Goal: Task Accomplishment & Management: Complete application form

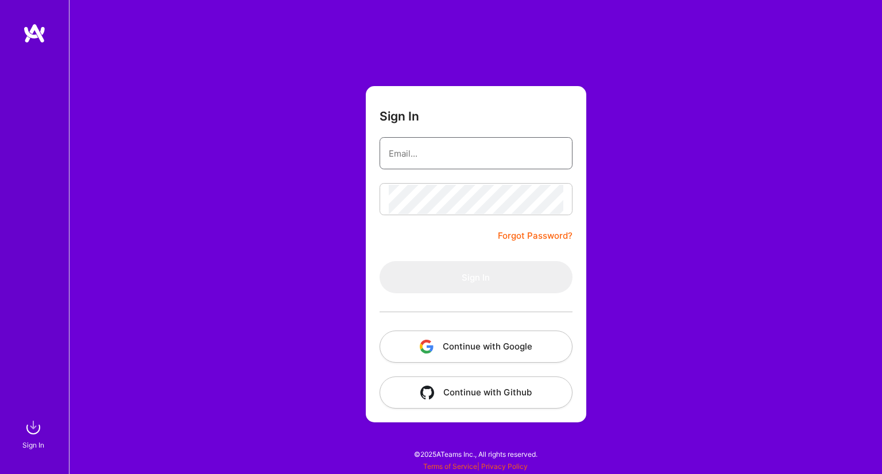
click at [429, 166] on input "email" at bounding box center [476, 153] width 174 height 29
type input "[EMAIL_ADDRESS][DOMAIN_NAME]"
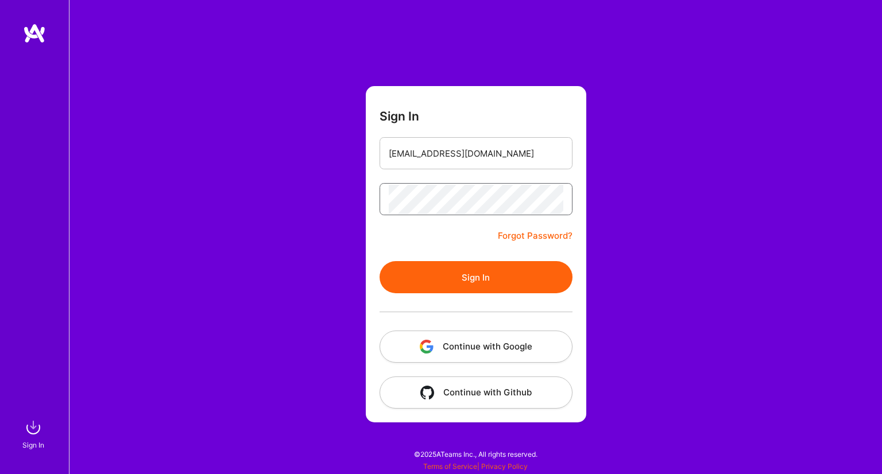
click at [379, 261] on button "Sign In" at bounding box center [475, 277] width 193 height 32
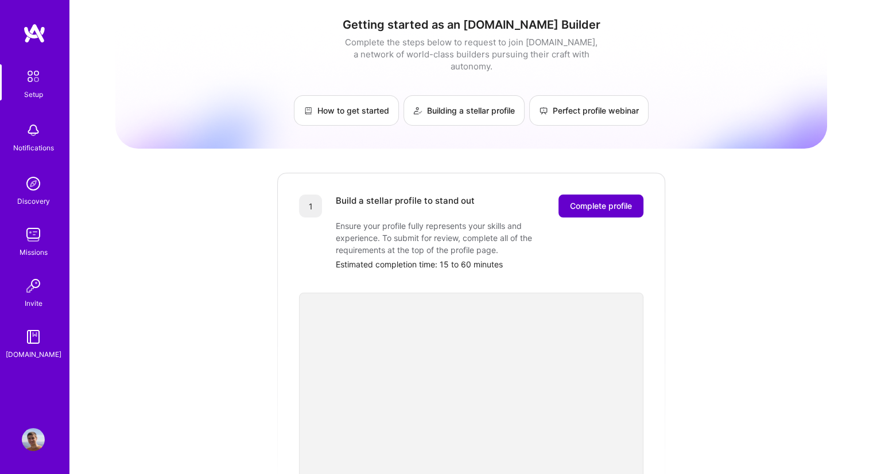
click at [585, 200] on span "Complete profile" at bounding box center [601, 205] width 62 height 11
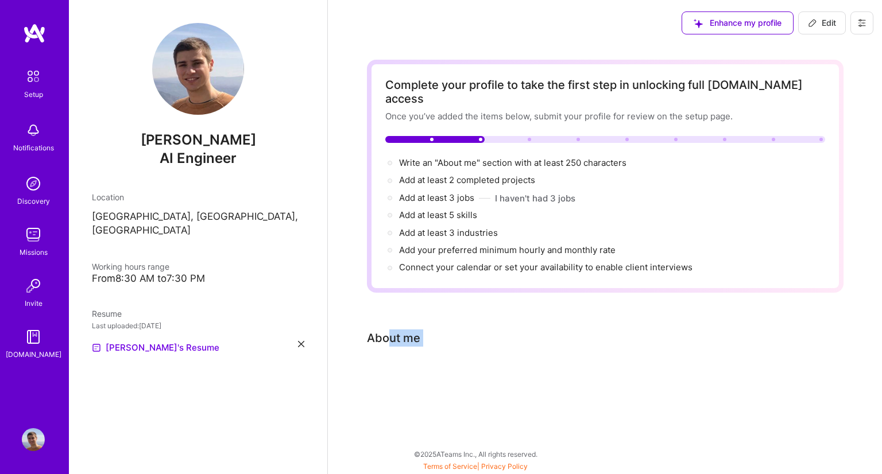
drag, startPoint x: 391, startPoint y: 317, endPoint x: 445, endPoint y: 343, distance: 59.6
click at [445, 343] on div "Complete your profile to take the first step in unlocking full [DOMAIN_NAME] ac…" at bounding box center [605, 233] width 476 height 347
click at [482, 370] on div at bounding box center [605, 377] width 476 height 14
click at [399, 347] on div "Complete your profile to take the first step in unlocking full [DOMAIN_NAME] ac…" at bounding box center [605, 233] width 476 height 347
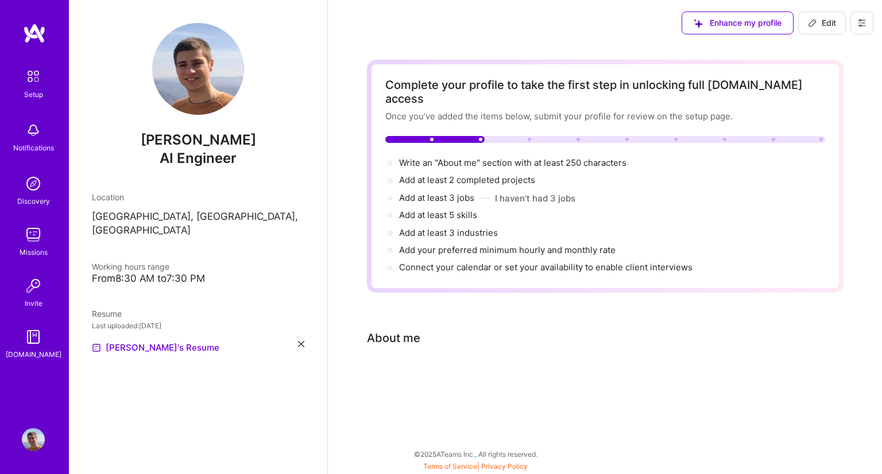
click at [409, 329] on div "About me" at bounding box center [393, 337] width 53 height 17
click at [487, 157] on span "Write an "About me" section with at least 250 characters →" at bounding box center [519, 162] width 240 height 11
select select "US"
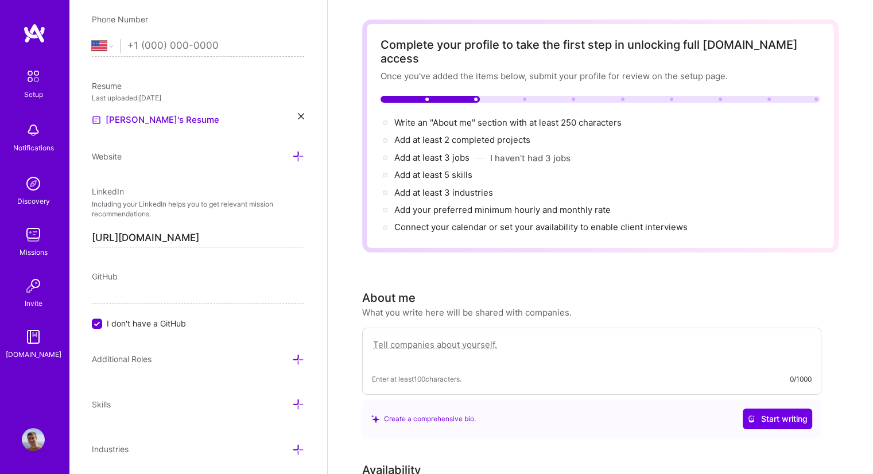
scroll to position [7, 0]
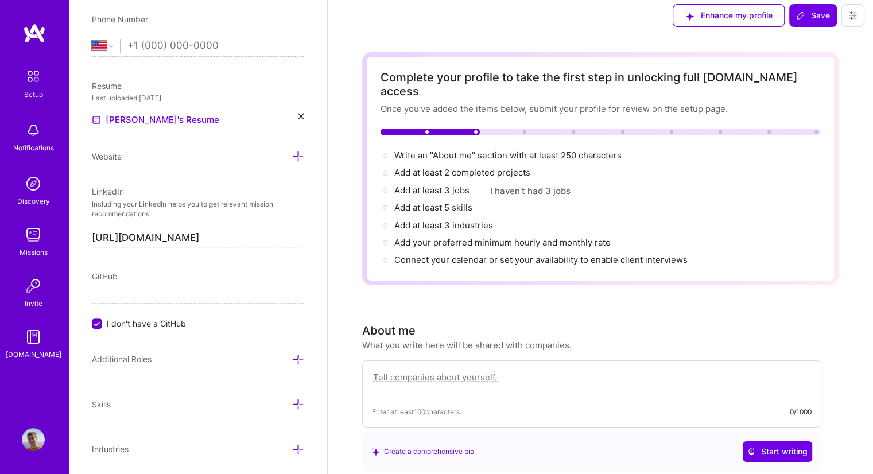
click at [447, 370] on textarea at bounding box center [592, 383] width 440 height 26
paste textarea "I am a Machine Learning Engineer with more than 5 years of experience designing…"
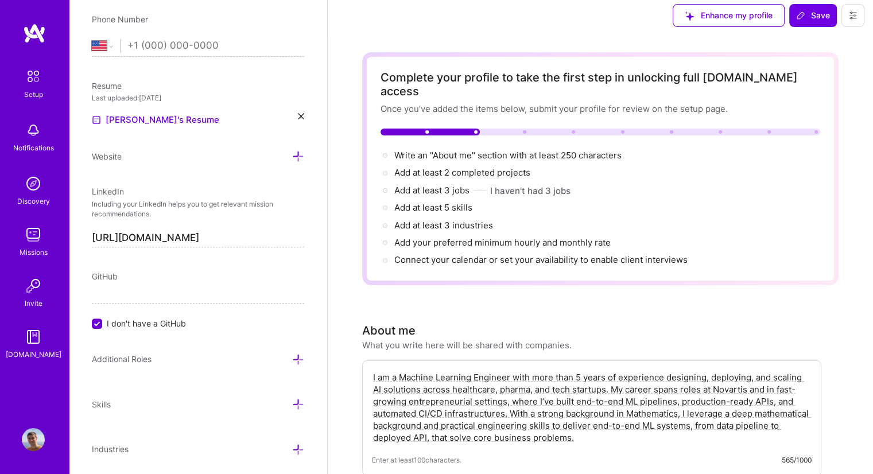
drag, startPoint x: 639, startPoint y: 414, endPoint x: 339, endPoint y: 360, distance: 305.6
paste textarea "’m a Machine Learning Engineer with over 5 years of experience building and sca…"
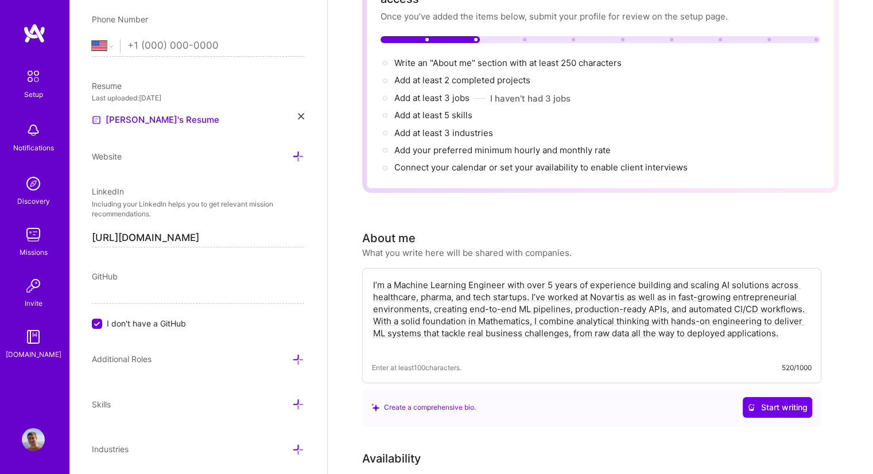
scroll to position [99, 0]
type textarea "I’m a Machine Learning Engineer with over 5 years of experience building and sc…"
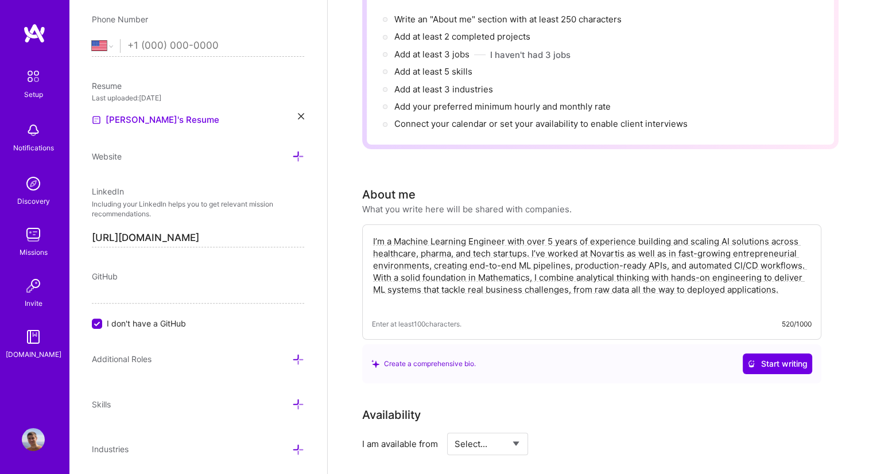
click at [546, 243] on textarea "I’m a Machine Learning Engineer with over 5 years of experience building and sc…" at bounding box center [592, 271] width 440 height 75
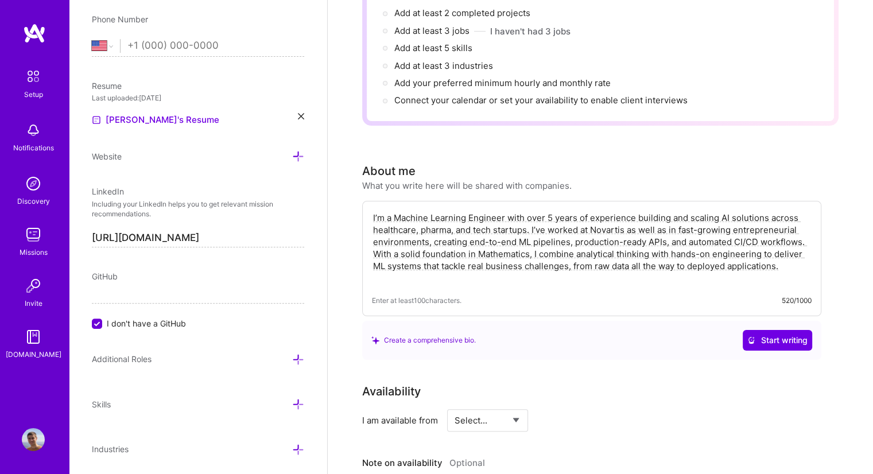
scroll to position [166, 0]
click at [705, 248] on textarea "I’m a Machine Learning Engineer with over 5 years of experience building and sc…" at bounding box center [592, 248] width 440 height 75
click at [792, 253] on textarea "I’m a Machine Learning Engineer with over 5 years of experience building and sc…" at bounding box center [592, 248] width 440 height 75
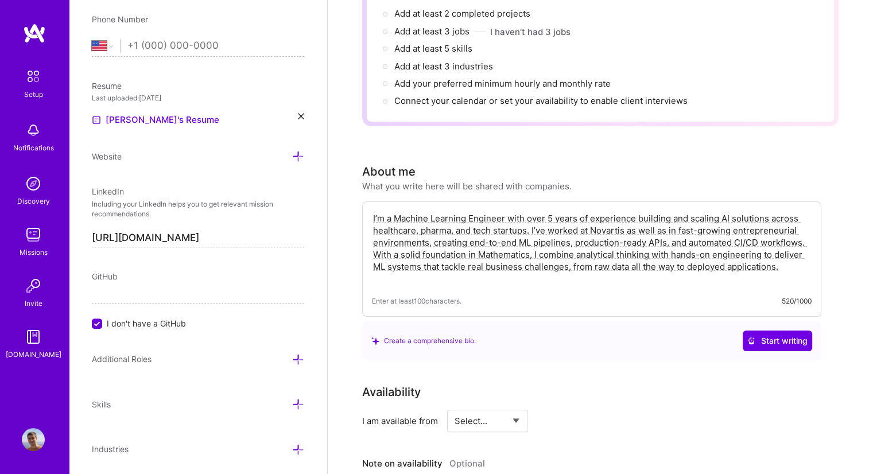
click at [845, 370] on div "Complete your profile to take the first step in unlocking full [DOMAIN_NAME] ac…" at bounding box center [600, 435] width 545 height 1113
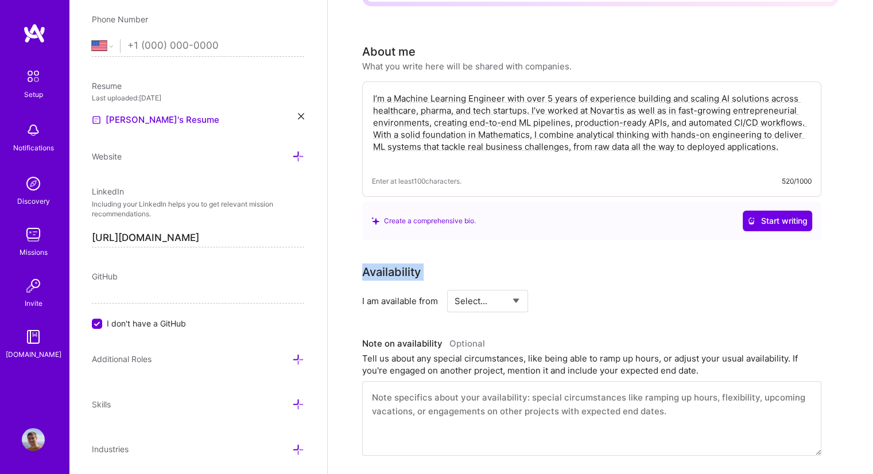
click at [486, 286] on select "Select... Right Now Future Date Not Available" at bounding box center [488, 300] width 66 height 29
select select "Right Now"
click at [455, 286] on select "Select... Right Now Future Date Not Available" at bounding box center [488, 300] width 66 height 29
click at [578, 290] on input at bounding box center [592, 301] width 69 height 22
type input "40"
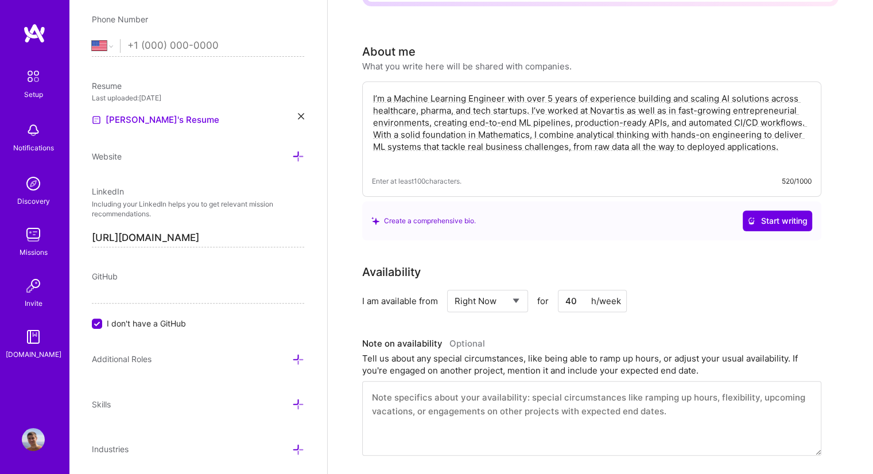
click at [456, 392] on textarea at bounding box center [591, 418] width 459 height 75
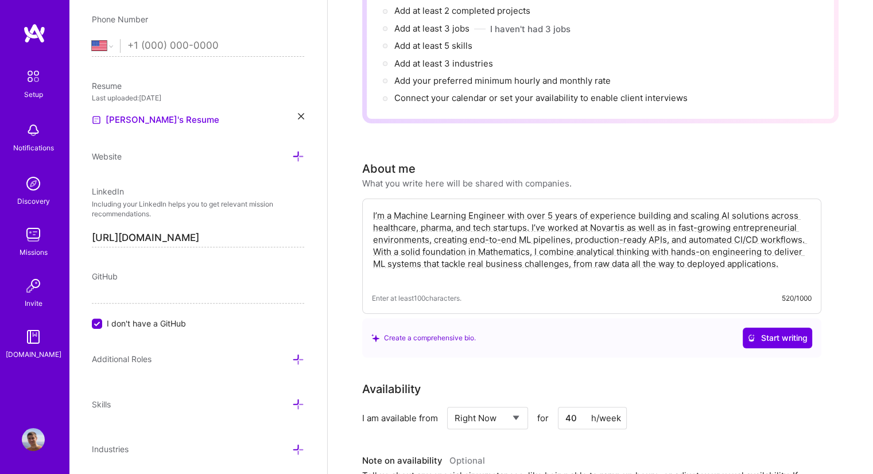
scroll to position [169, 0]
click at [799, 244] on textarea "I’m a Machine Learning Engineer with over 5 years of experience building and sc…" at bounding box center [592, 245] width 440 height 75
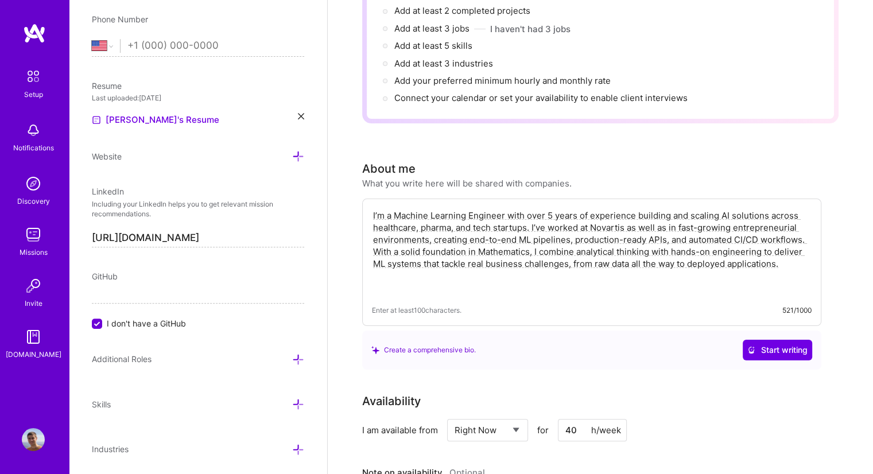
type textarea "I’m a Machine Learning Engineer with over 5 years of experience building and sc…"
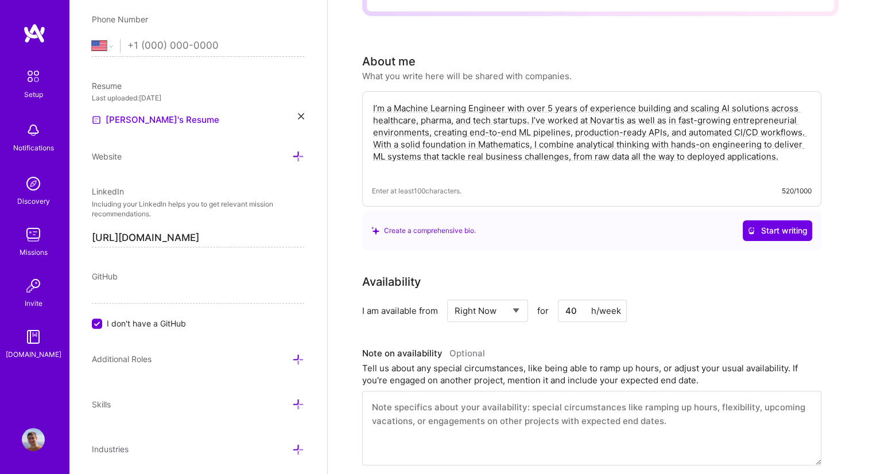
scroll to position [277, 0]
click at [568, 409] on textarea at bounding box center [591, 427] width 459 height 75
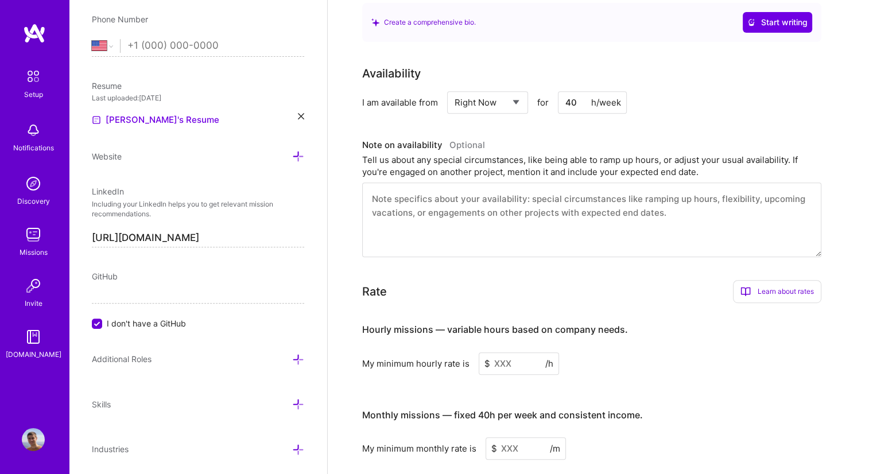
scroll to position [486, 0]
click at [498, 352] on input at bounding box center [519, 363] width 80 height 22
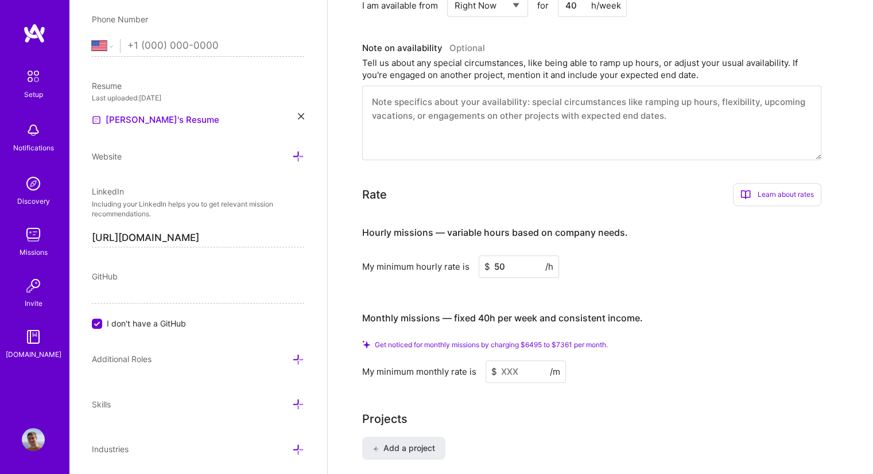
scroll to position [583, 0]
type input "50"
click at [509, 360] on input at bounding box center [526, 371] width 80 height 22
click at [495, 255] on input "50" at bounding box center [519, 266] width 80 height 22
type input "45"
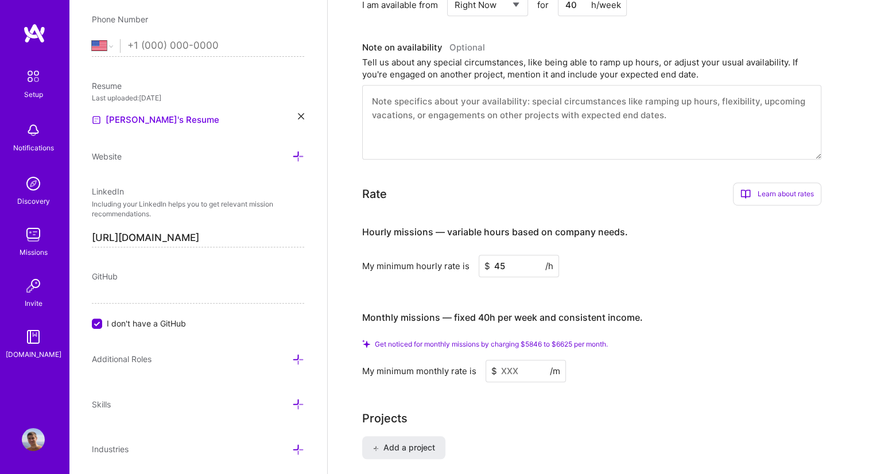
click at [512, 360] on input at bounding box center [526, 371] width 80 height 22
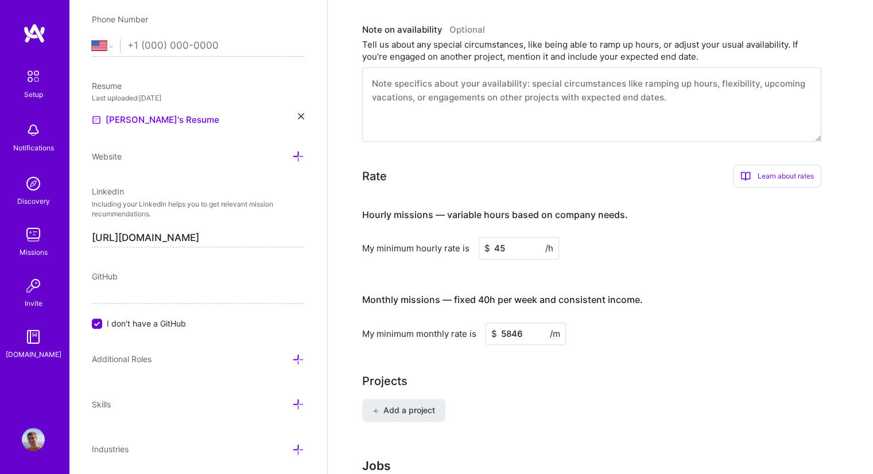
type input "5846"
click at [514, 237] on input "45" at bounding box center [519, 248] width 80 height 22
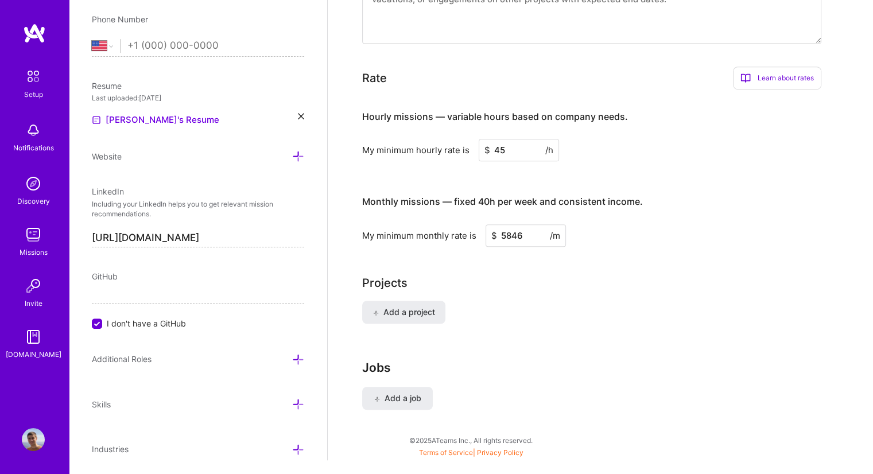
type input "4"
type input "50"
click at [519, 204] on div "Monthly missions — fixed 40h per week and consistent income. My minimum monthly…" at bounding box center [591, 215] width 459 height 63
click at [519, 224] on input "5846" at bounding box center [526, 235] width 80 height 22
drag, startPoint x: 528, startPoint y: 220, endPoint x: 425, endPoint y: 228, distance: 103.6
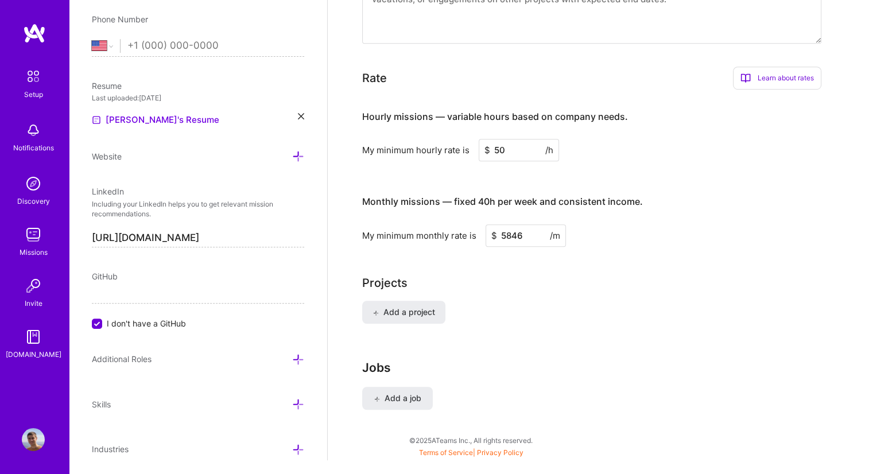
click at [425, 228] on div "My minimum monthly rate is $ 5846 /m" at bounding box center [591, 235] width 459 height 22
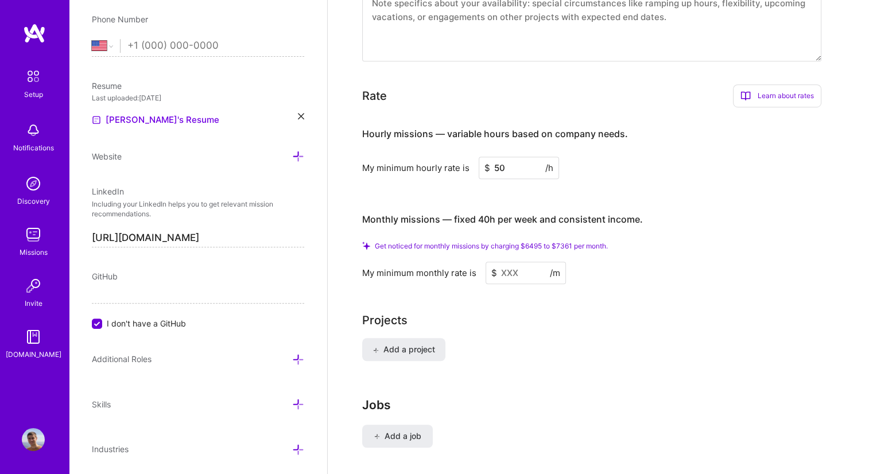
drag, startPoint x: 510, startPoint y: 151, endPoint x: 452, endPoint y: 150, distance: 58.5
click at [452, 157] on div "My minimum hourly rate is $ 50 /h" at bounding box center [591, 168] width 459 height 22
type input "45"
click at [507, 262] on input at bounding box center [526, 273] width 80 height 22
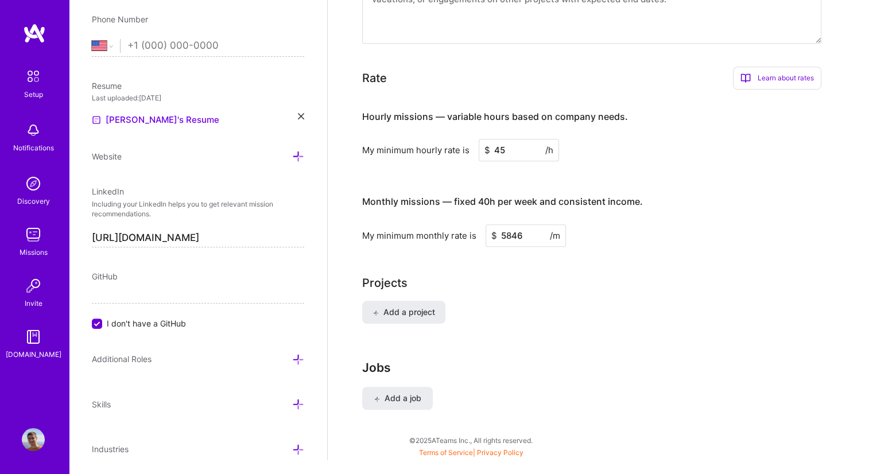
drag, startPoint x: 522, startPoint y: 220, endPoint x: 507, endPoint y: 223, distance: 15.3
click at [507, 224] on input "5846" at bounding box center [526, 235] width 80 height 22
type input "5000"
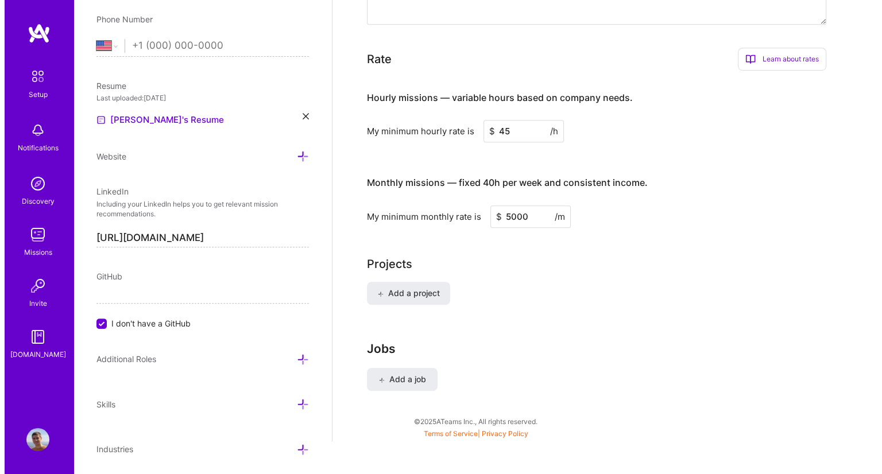
scroll to position [700, 0]
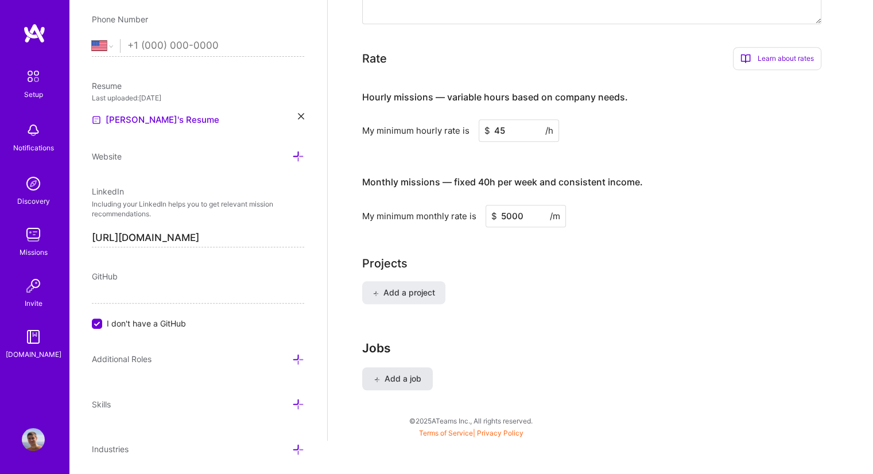
click at [399, 373] on span "Add a job" at bounding box center [398, 378] width 48 height 11
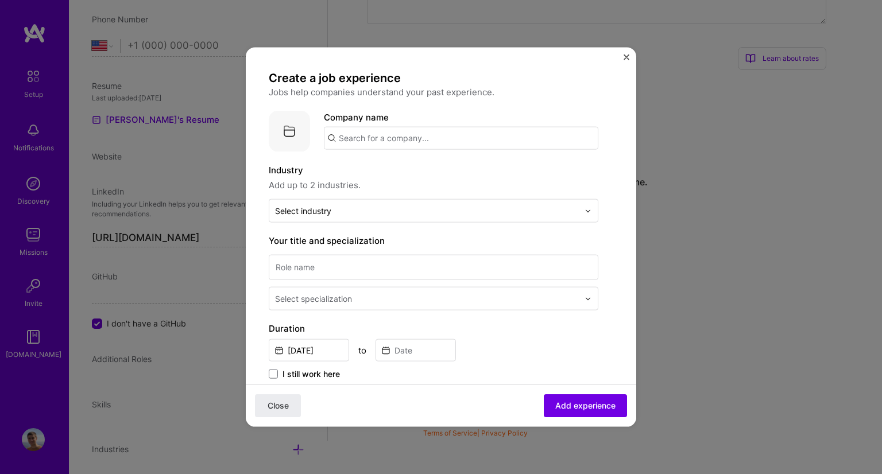
click at [405, 134] on input "text" at bounding box center [461, 138] width 274 height 23
type input "Accexible"
click at [391, 169] on div "Accexible" at bounding box center [413, 170] width 50 height 20
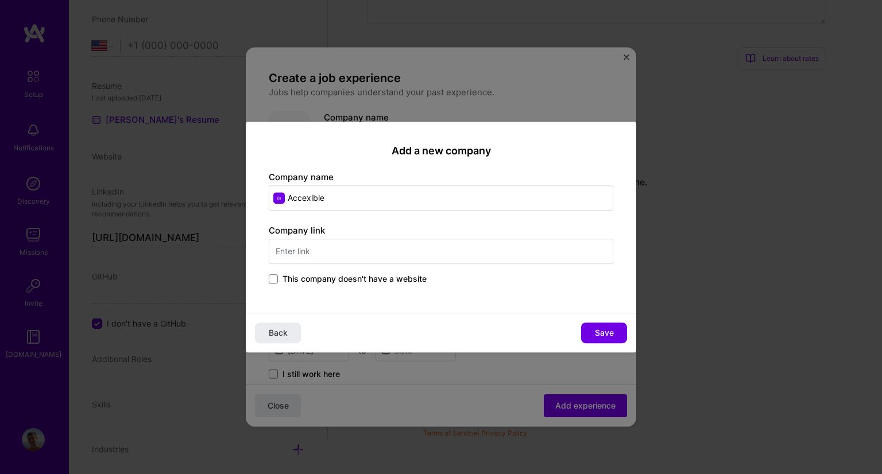
click at [337, 245] on input "text" at bounding box center [441, 251] width 344 height 25
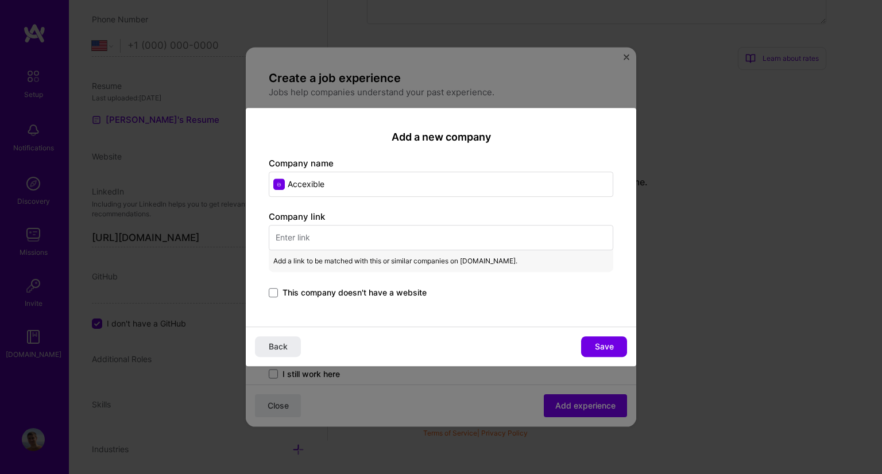
paste input "[URL][DOMAIN_NAME]"
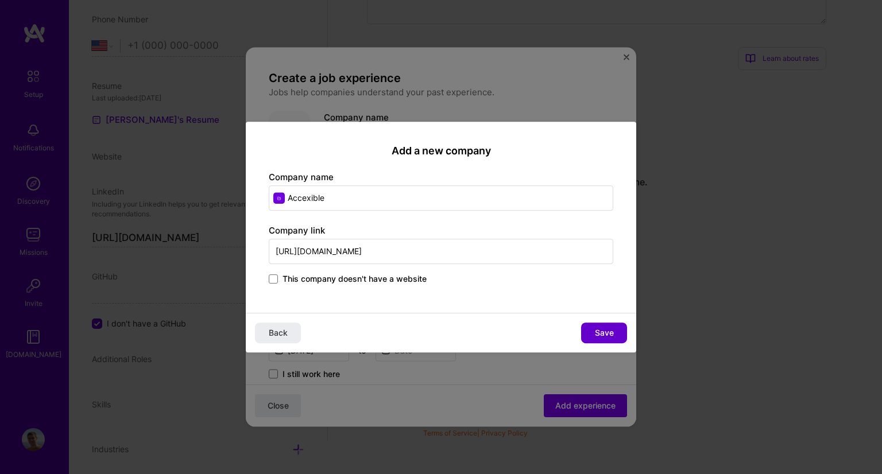
type input "[URL][DOMAIN_NAME]"
click at [607, 331] on span "Save" at bounding box center [604, 332] width 19 height 11
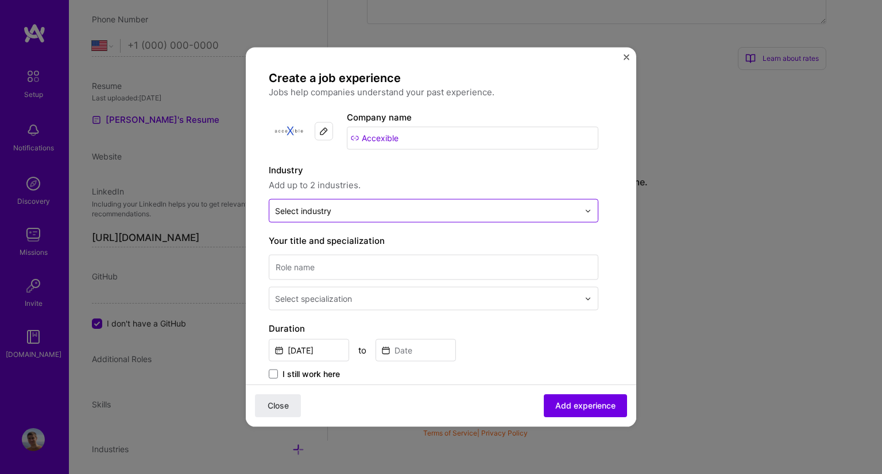
click at [350, 206] on input "text" at bounding box center [427, 211] width 304 height 12
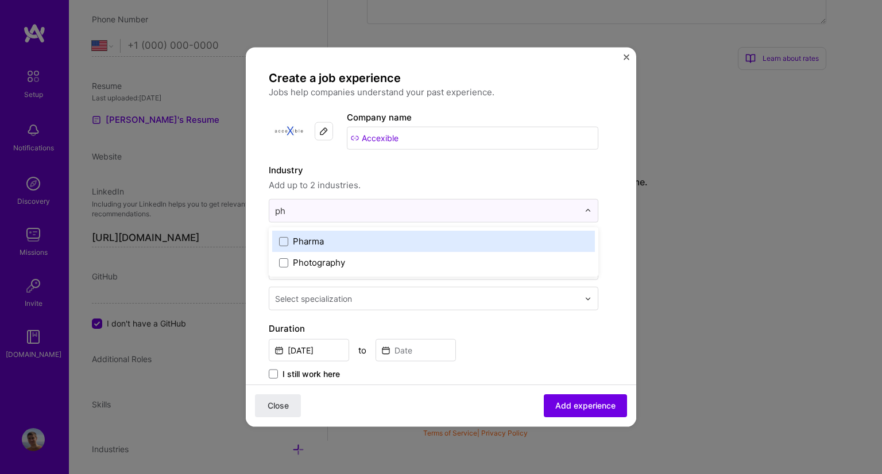
type input "p"
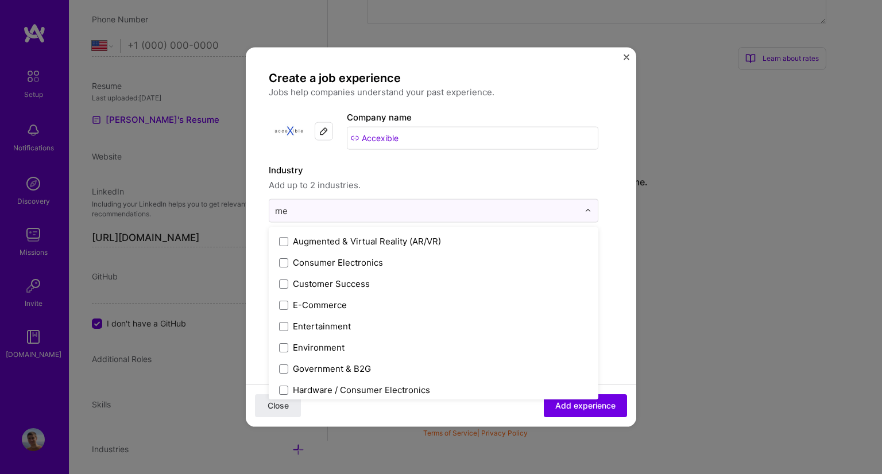
type input "m"
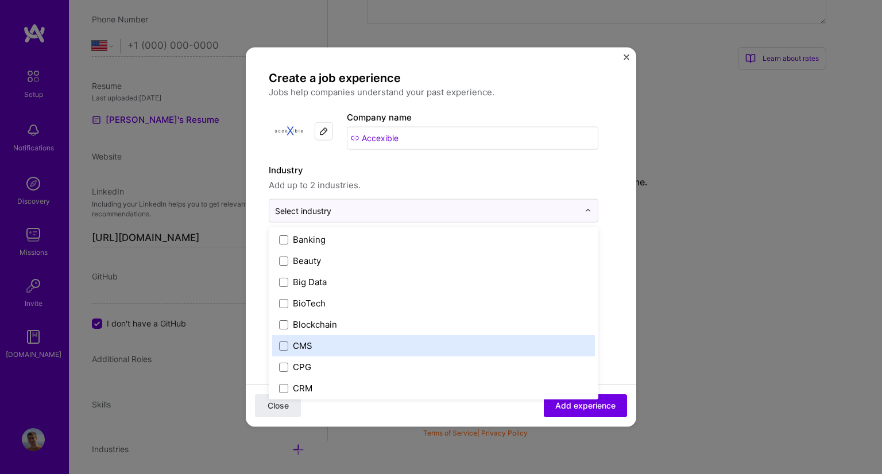
scroll to position [409, 0]
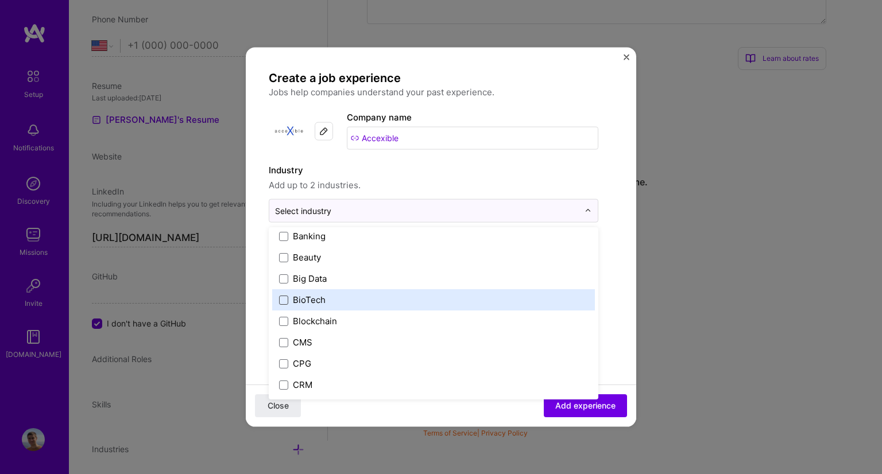
click at [287, 296] on span at bounding box center [283, 299] width 9 height 9
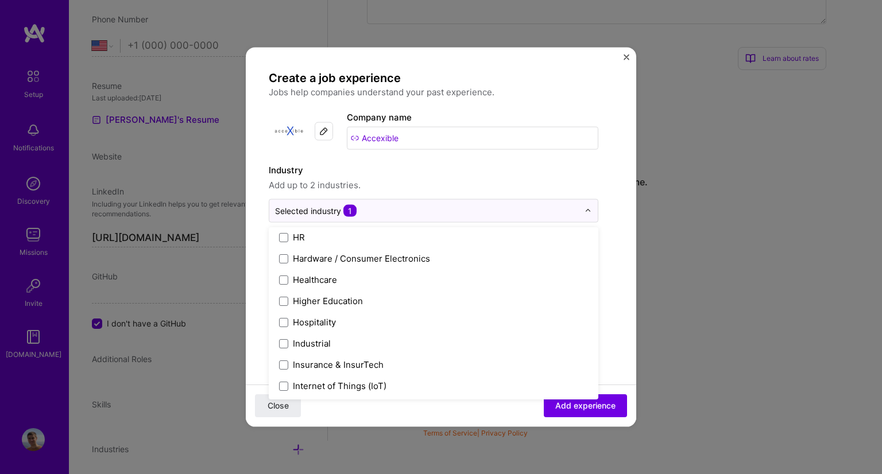
scroll to position [1430, 0]
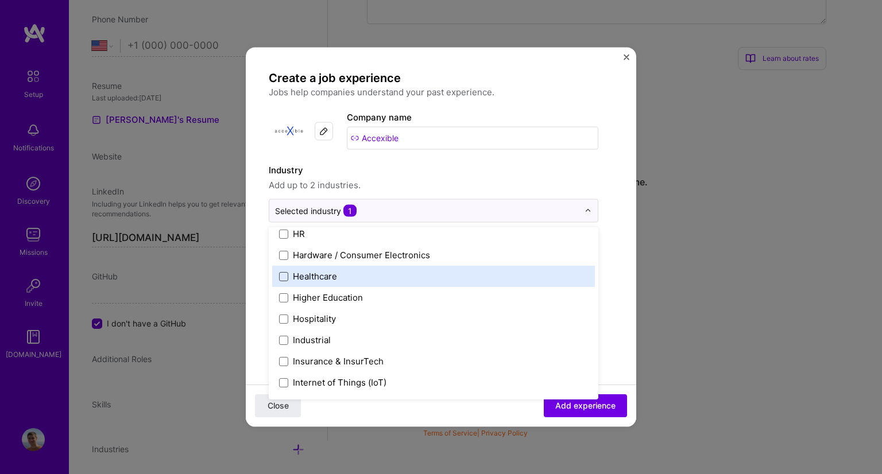
click at [284, 273] on span at bounding box center [283, 275] width 9 height 9
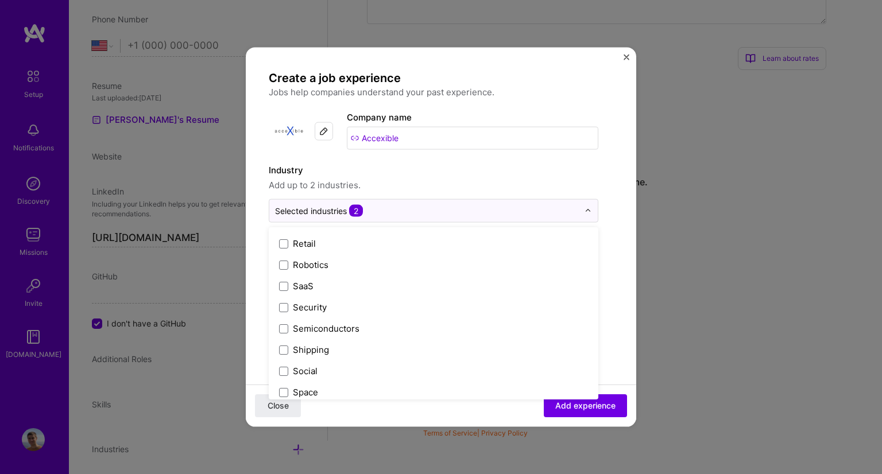
scroll to position [2383, 0]
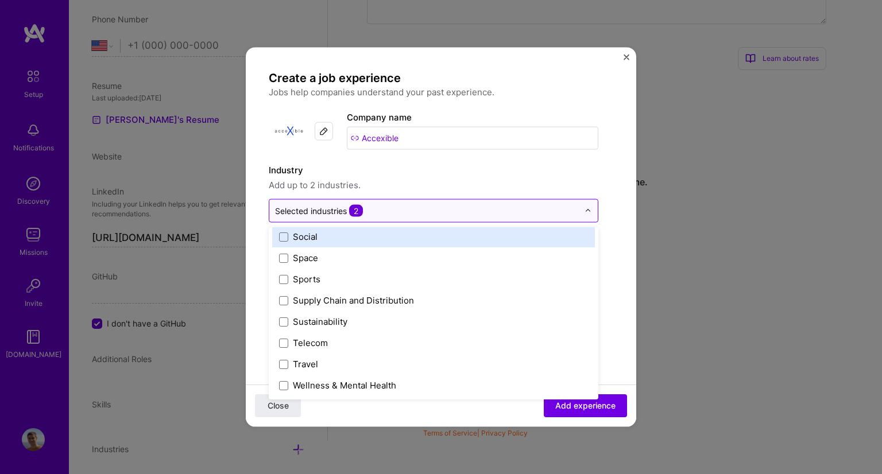
click at [588, 210] on img at bounding box center [587, 210] width 7 height 7
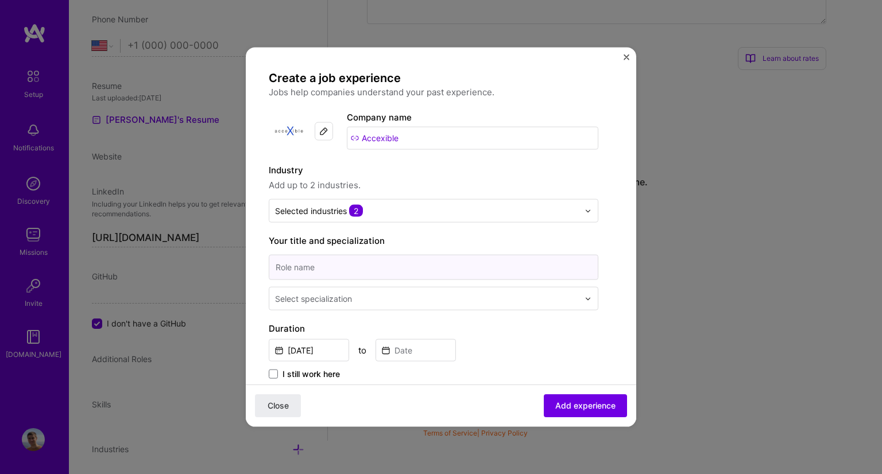
click at [455, 258] on input at bounding box center [433, 267] width 329 height 25
click at [523, 319] on div "Create a job experience Jobs help companies understand your past experience. Co…" at bounding box center [433, 416] width 329 height 691
click at [433, 196] on div "Industry Add up to 2 industries. Selected industries 2" at bounding box center [433, 193] width 329 height 59
click at [381, 247] on label "Your title and specialization" at bounding box center [433, 241] width 329 height 14
click at [371, 262] on input at bounding box center [433, 267] width 329 height 25
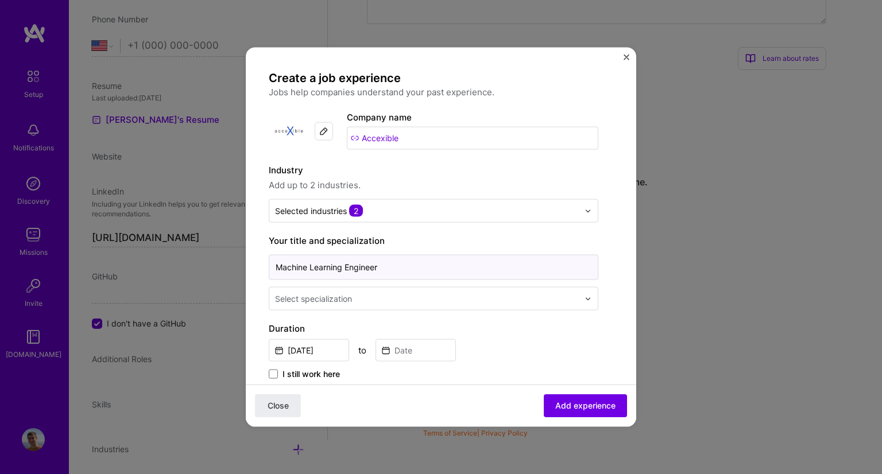
type input "Machine Learning Engineer"
click at [332, 308] on div "Select specialization" at bounding box center [426, 299] width 315 height 22
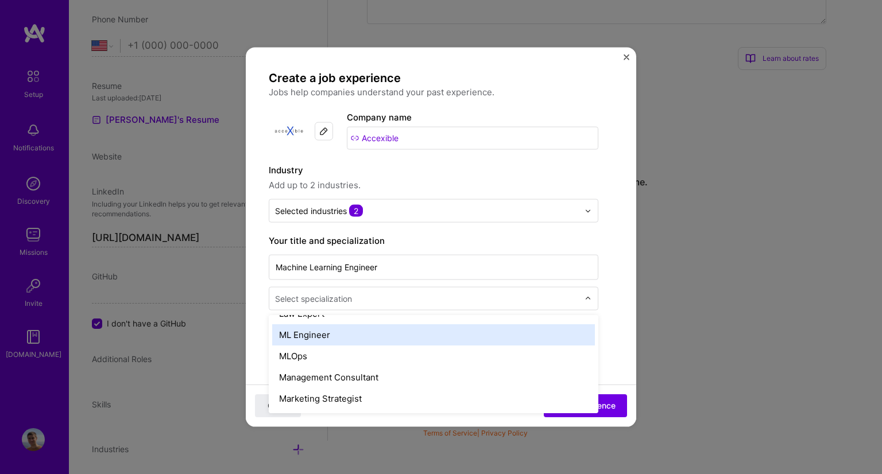
scroll to position [864, 0]
click at [316, 335] on div "ML Engineer" at bounding box center [433, 335] width 323 height 21
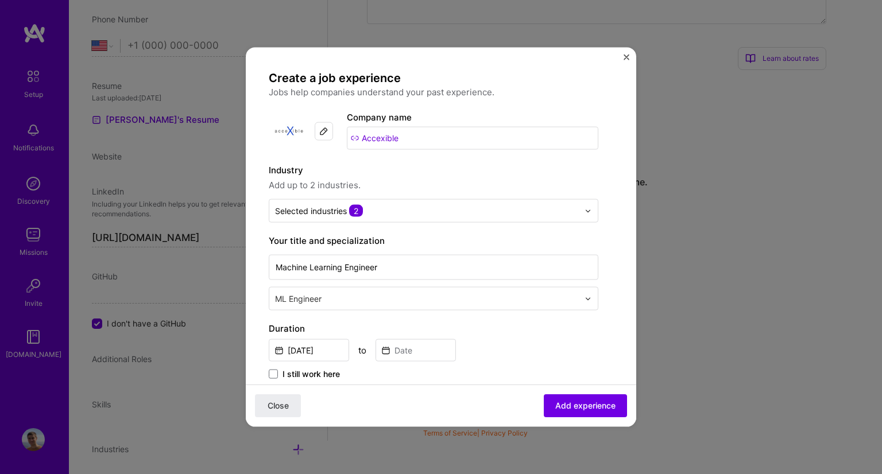
scroll to position [110, 0]
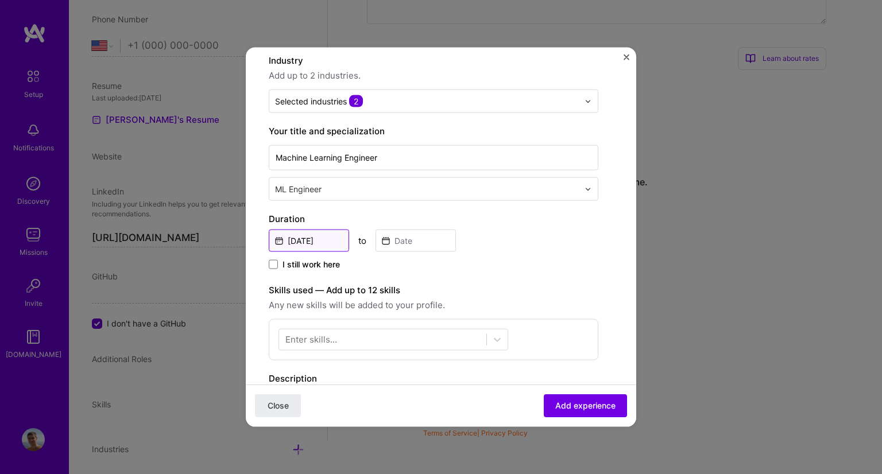
click at [312, 245] on input "[DATE]" at bounding box center [309, 241] width 80 height 22
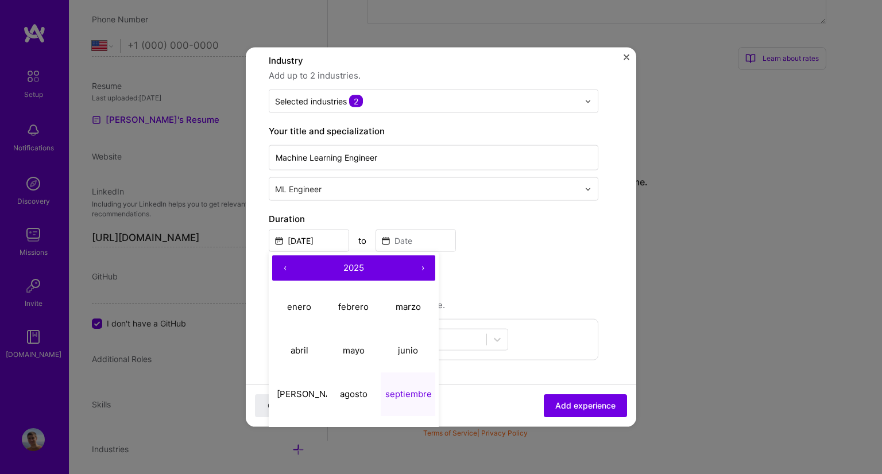
click at [356, 264] on span "2025" at bounding box center [353, 267] width 21 height 11
click at [291, 265] on button "‹" at bounding box center [284, 267] width 25 height 25
click at [422, 273] on button "›" at bounding box center [422, 267] width 25 height 25
click at [288, 270] on button "‹" at bounding box center [284, 267] width 25 height 25
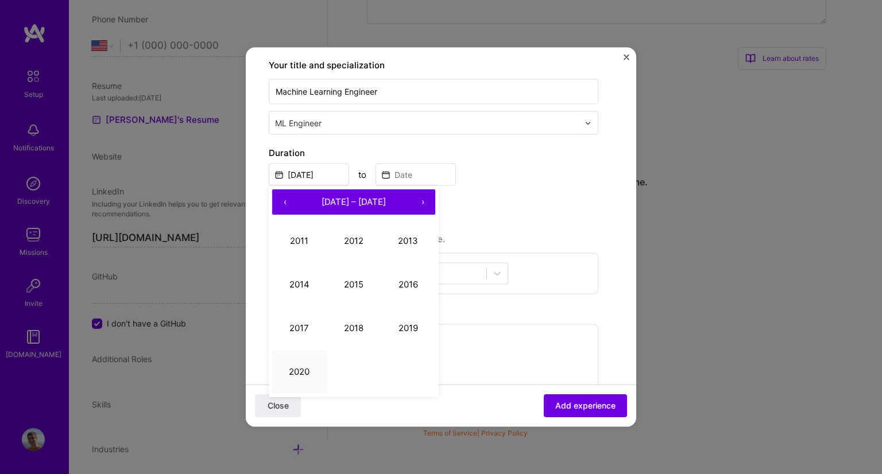
click at [298, 368] on button "2020" at bounding box center [299, 372] width 55 height 44
click at [293, 316] on button "[PERSON_NAME]" at bounding box center [299, 328] width 55 height 44
type input "[DATE]"
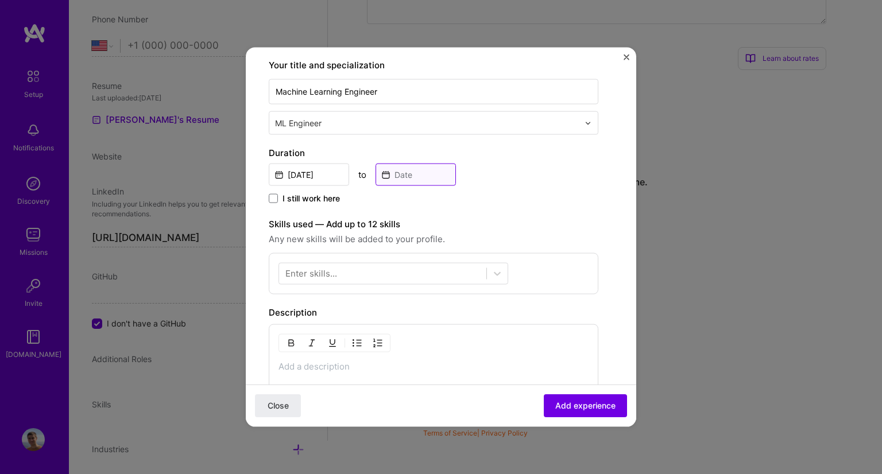
click at [437, 177] on input at bounding box center [415, 175] width 80 height 22
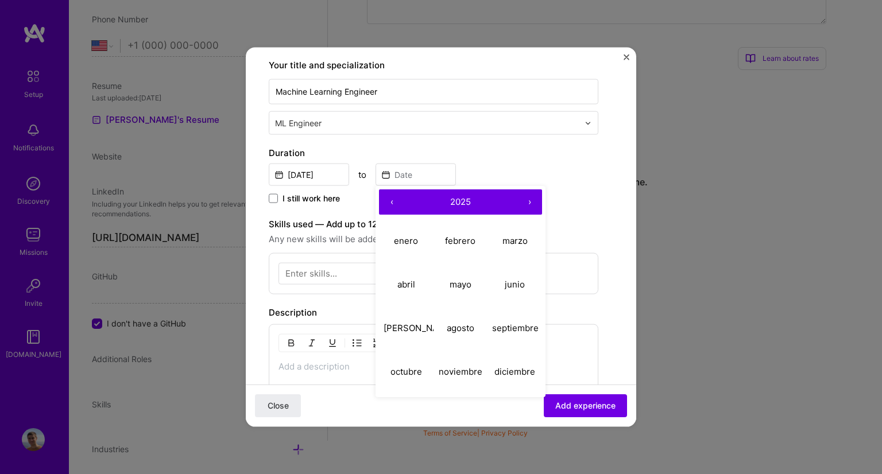
click at [470, 196] on span "2025" at bounding box center [460, 201] width 21 height 11
click at [468, 245] on button "2022" at bounding box center [460, 241] width 55 height 44
click at [463, 284] on abbr "mayo" at bounding box center [460, 283] width 22 height 11
type input "[DATE]"
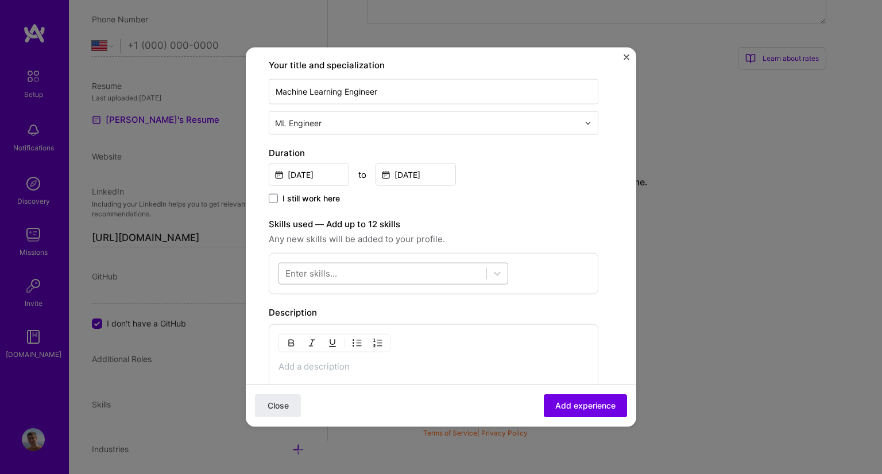
scroll to position [197, 0]
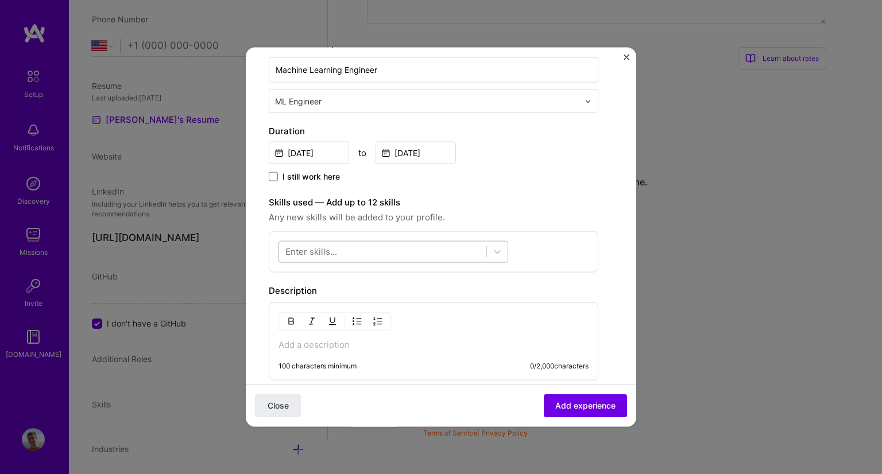
click at [436, 257] on div at bounding box center [382, 251] width 207 height 19
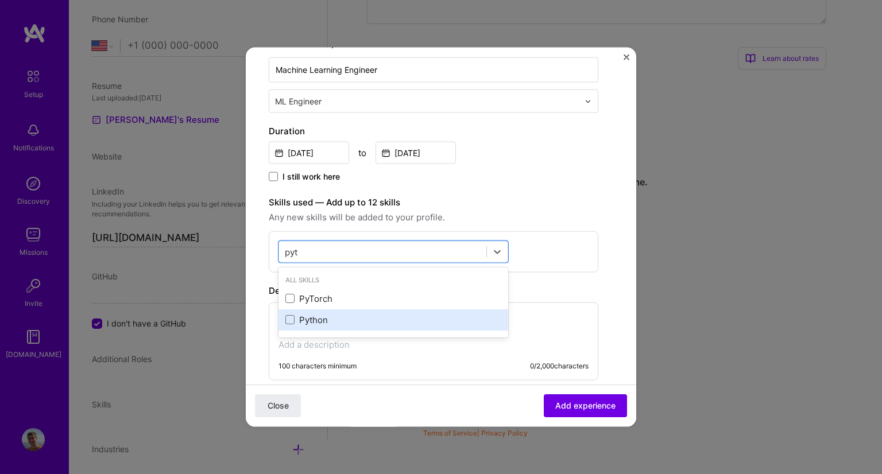
click at [332, 321] on div "Python" at bounding box center [393, 319] width 216 height 12
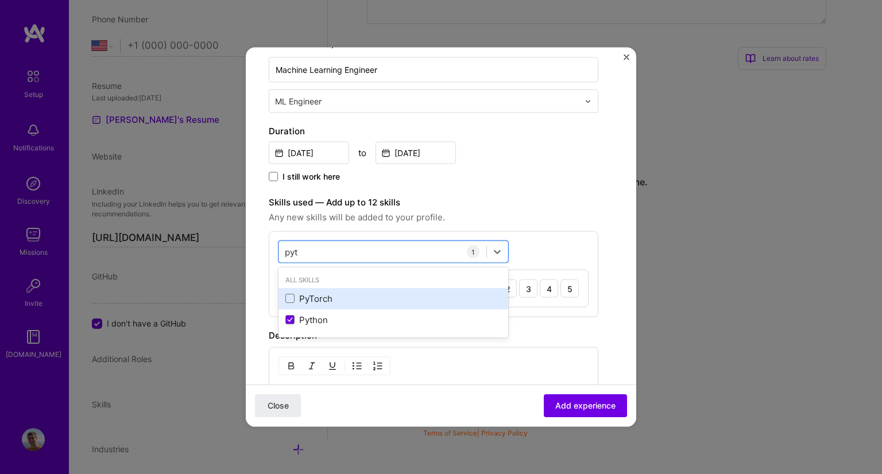
click at [308, 297] on div "PyTorch" at bounding box center [393, 298] width 216 height 12
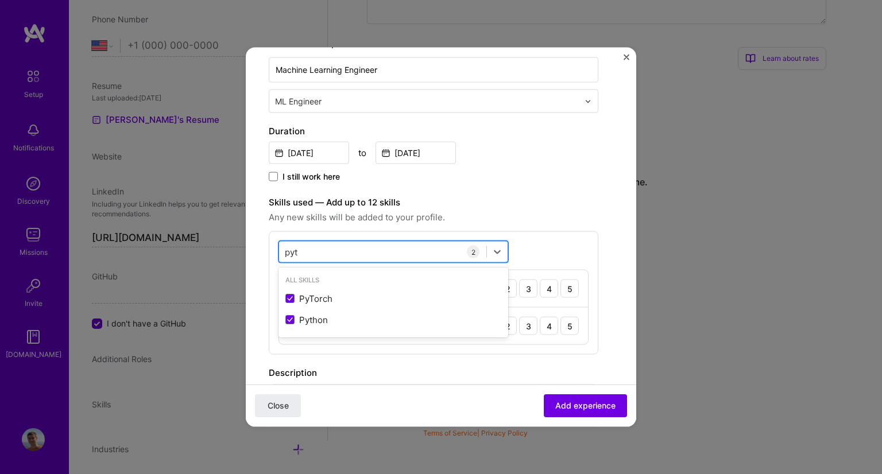
click at [330, 255] on div "pyt pyt" at bounding box center [382, 251] width 207 height 19
click at [292, 253] on input "pyt" at bounding box center [292, 252] width 14 height 12
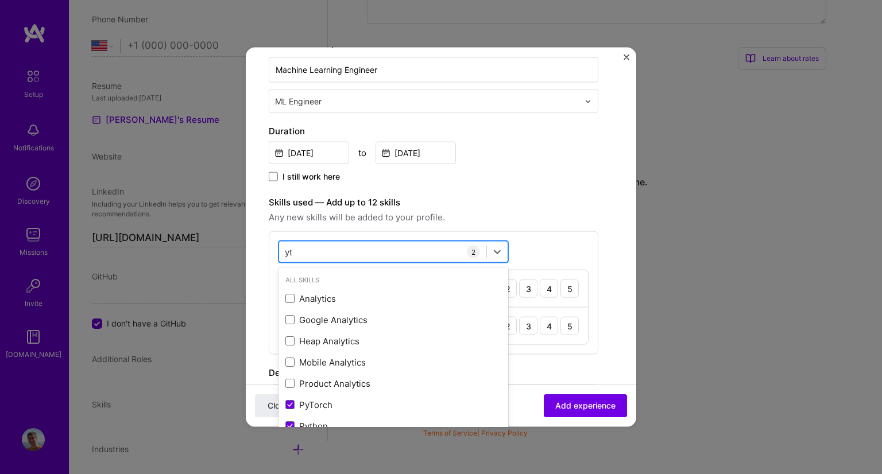
type input "t"
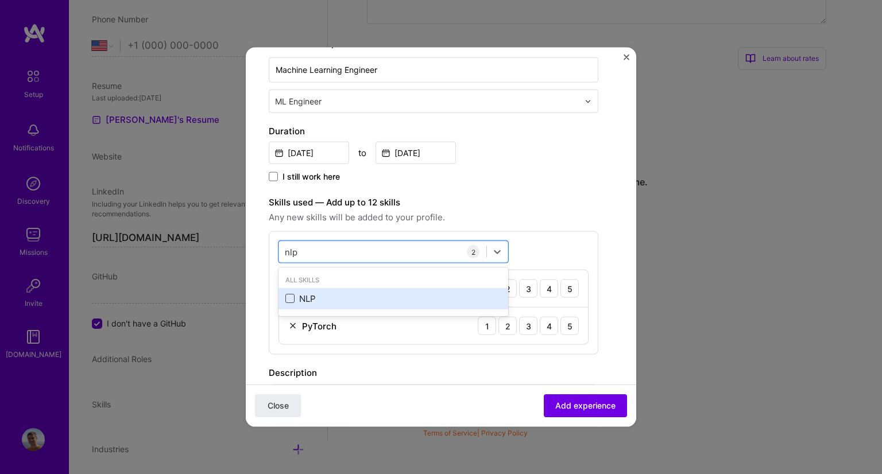
click at [290, 300] on span at bounding box center [289, 298] width 9 height 9
click at [0, 0] on input "checkbox" at bounding box center [0, 0] width 0 height 0
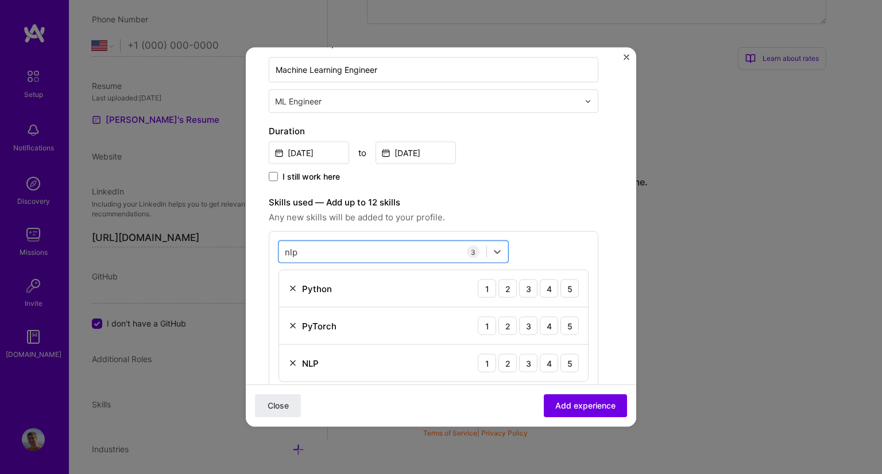
drag, startPoint x: 315, startPoint y: 258, endPoint x: 258, endPoint y: 246, distance: 57.6
click at [258, 246] on form "Create a job experience Jobs help companies understand your past experience. Co…" at bounding box center [441, 310] width 390 height 875
type input "n"
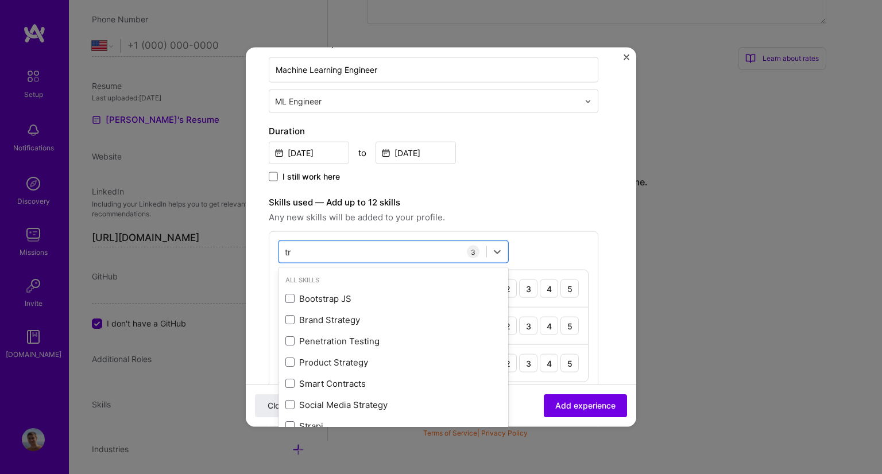
type input "t"
type input "aws"
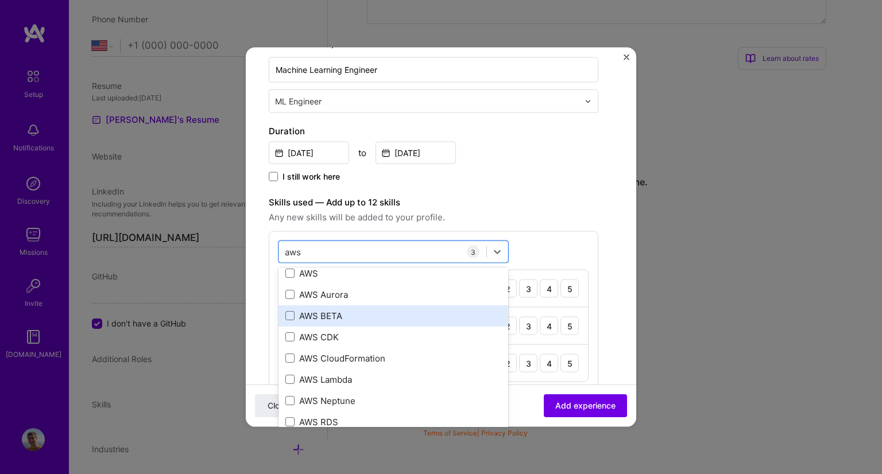
scroll to position [25, 0]
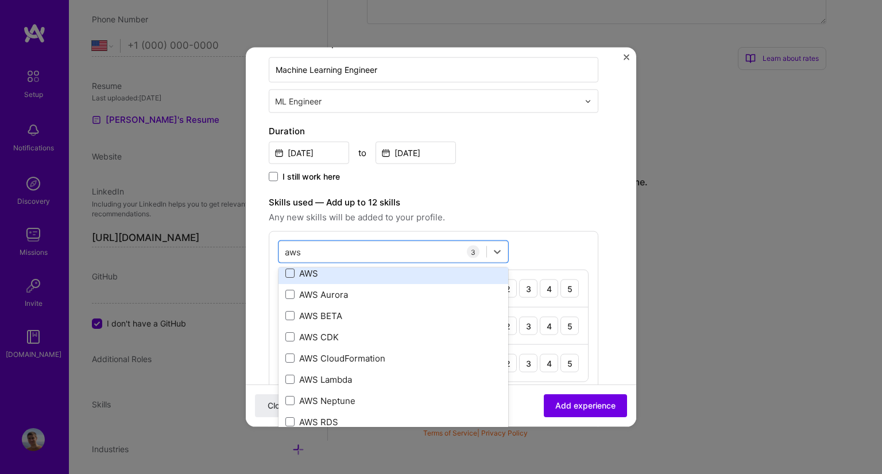
click at [291, 273] on span at bounding box center [289, 273] width 9 height 9
click at [0, 0] on input "checkbox" at bounding box center [0, 0] width 0 height 0
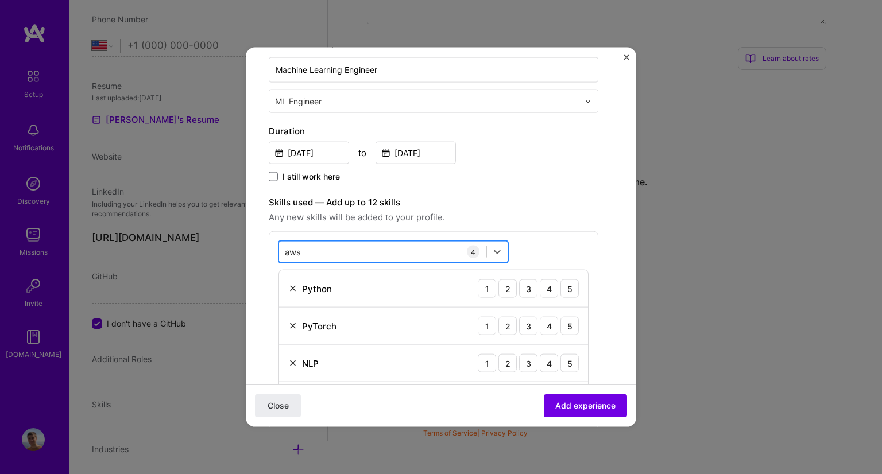
click at [325, 244] on div "aws aws" at bounding box center [382, 251] width 207 height 19
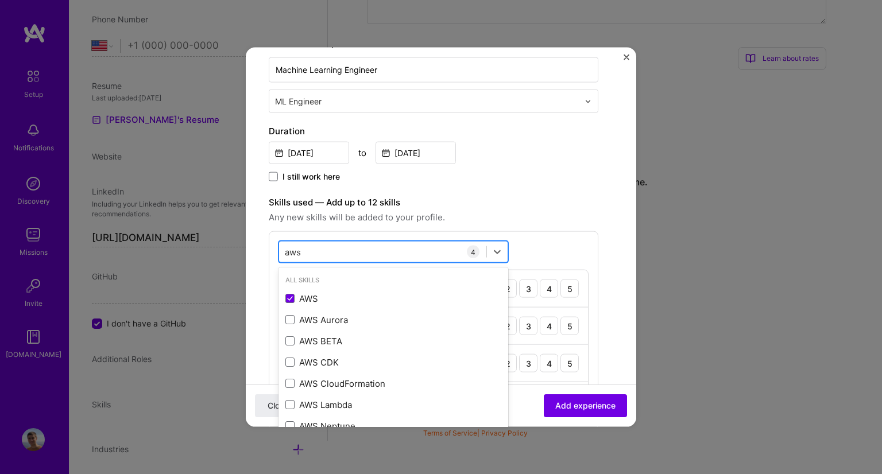
click at [325, 244] on div "aws aws" at bounding box center [382, 251] width 207 height 19
drag, startPoint x: 300, startPoint y: 251, endPoint x: 243, endPoint y: 245, distance: 57.7
click at [243, 245] on div "Create a job experience Jobs help companies understand your past experience. Co…" at bounding box center [441, 237] width 882 height 474
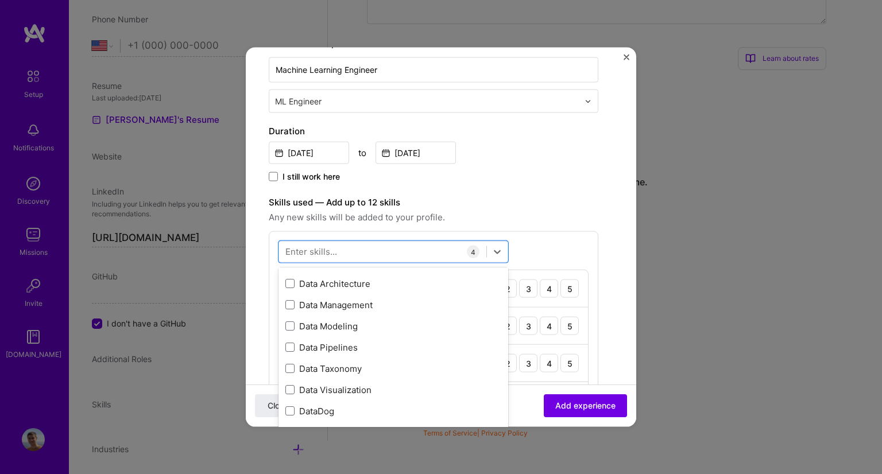
scroll to position [1842, 0]
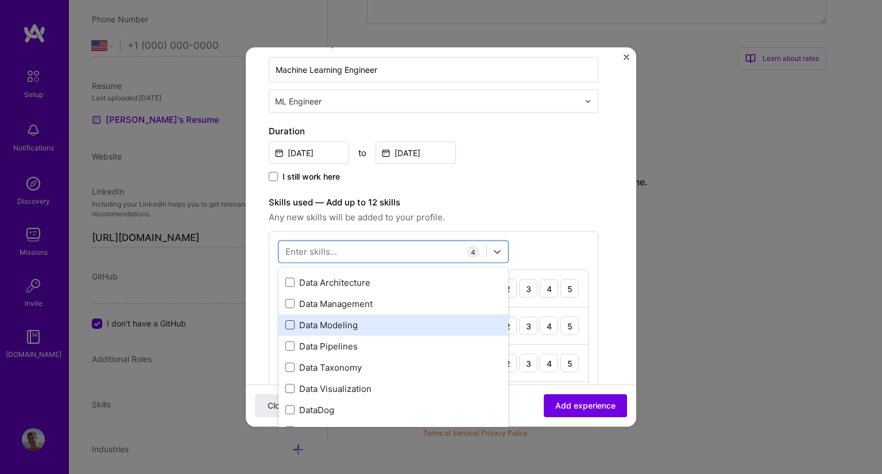
click at [289, 323] on span at bounding box center [289, 324] width 9 height 9
click at [0, 0] on input "checkbox" at bounding box center [0, 0] width 0 height 0
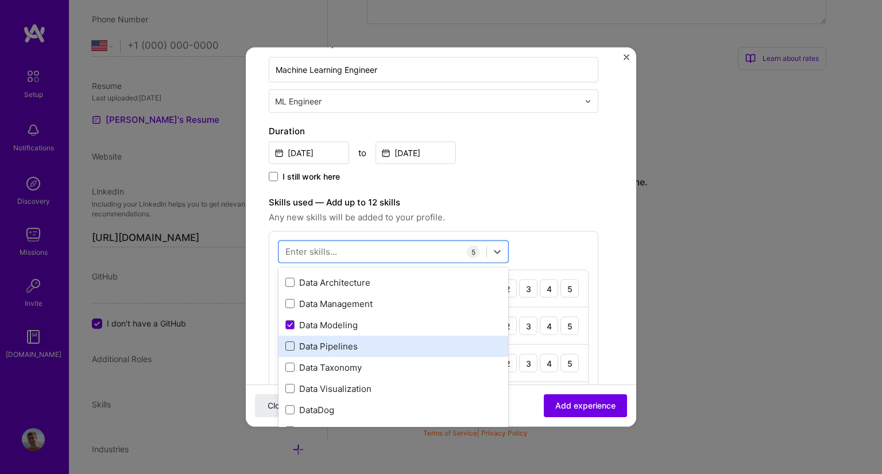
click at [289, 343] on span at bounding box center [289, 346] width 9 height 9
click at [0, 0] on input "checkbox" at bounding box center [0, 0] width 0 height 0
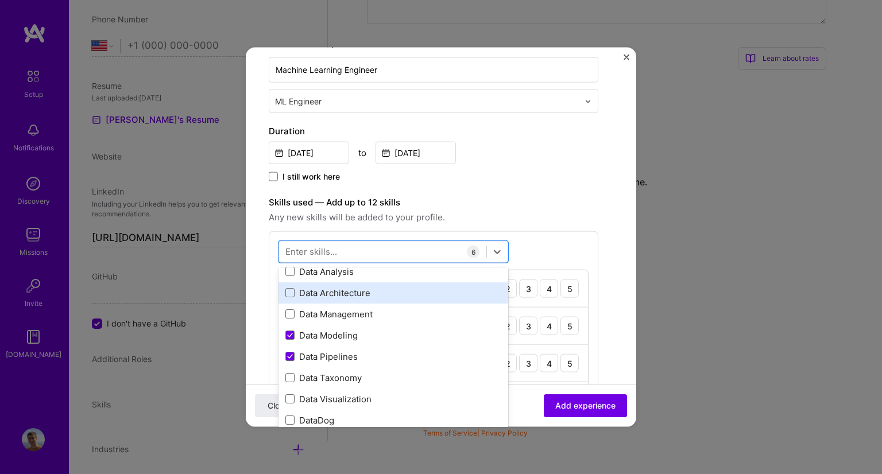
scroll to position [1832, 0]
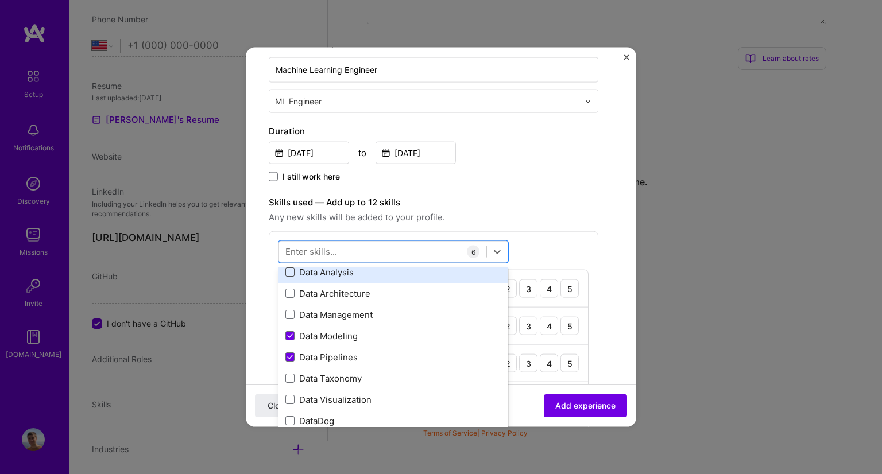
click at [286, 270] on span at bounding box center [289, 271] width 9 height 9
click at [0, 0] on input "checkbox" at bounding box center [0, 0] width 0 height 0
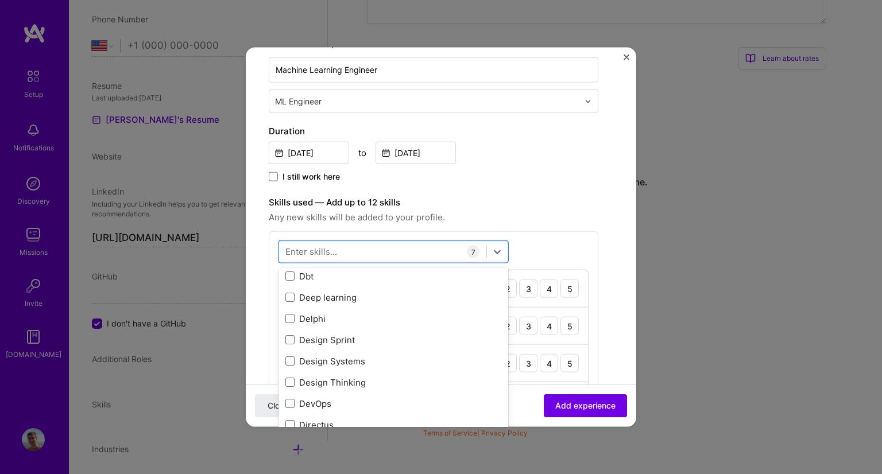
scroll to position [2073, 0]
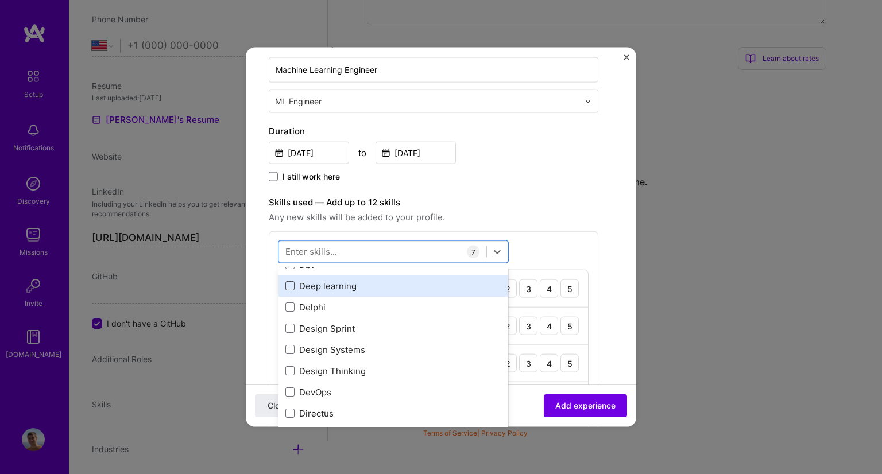
click at [292, 287] on span at bounding box center [289, 285] width 9 height 9
click at [0, 0] on input "checkbox" at bounding box center [0, 0] width 0 height 0
click at [292, 287] on span at bounding box center [289, 285] width 9 height 9
click at [0, 0] on input "checkbox" at bounding box center [0, 0] width 0 height 0
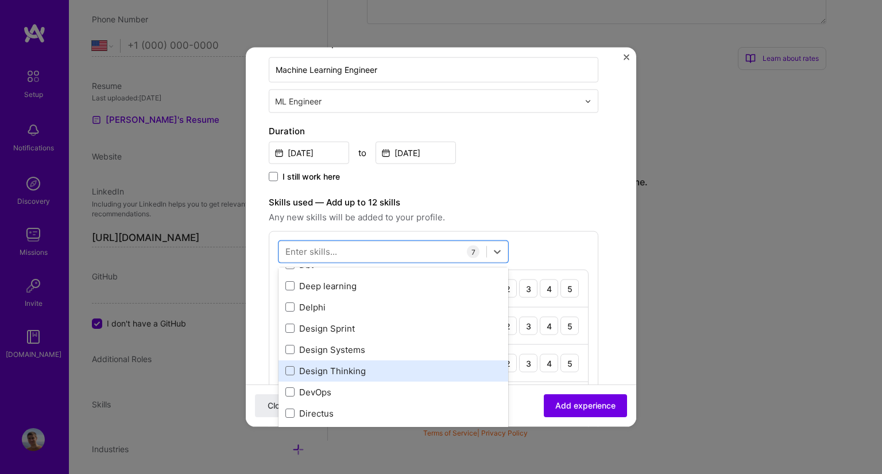
scroll to position [2135, 0]
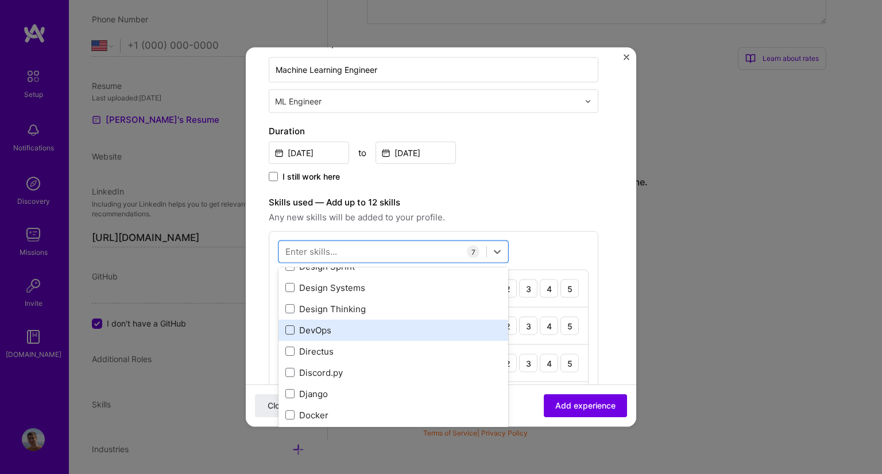
click at [291, 329] on span at bounding box center [289, 329] width 9 height 9
click at [0, 0] on input "checkbox" at bounding box center [0, 0] width 0 height 0
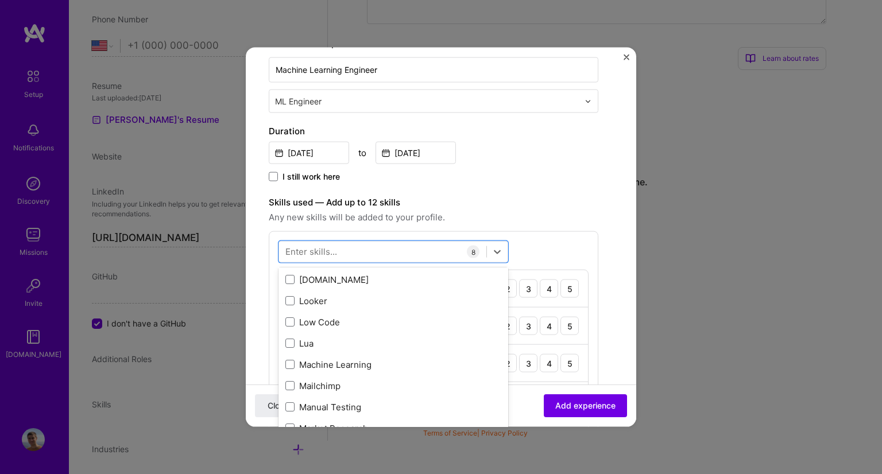
scroll to position [4160, 0]
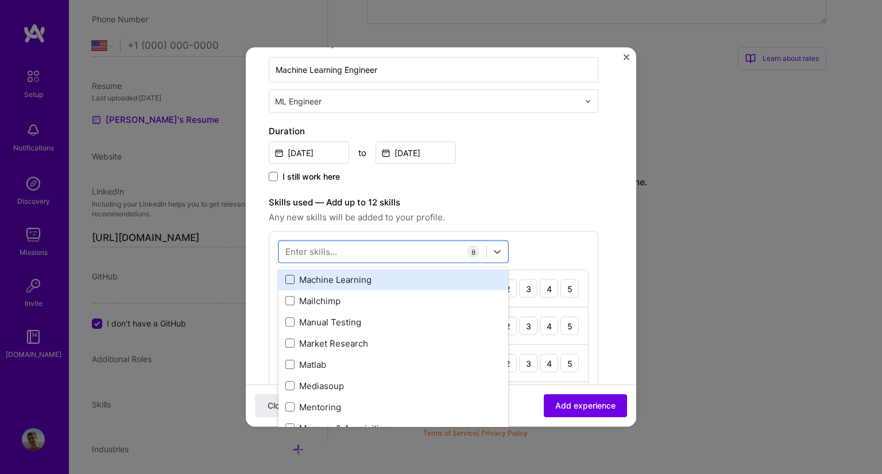
click at [290, 277] on span at bounding box center [289, 279] width 9 height 9
click at [0, 0] on input "checkbox" at bounding box center [0, 0] width 0 height 0
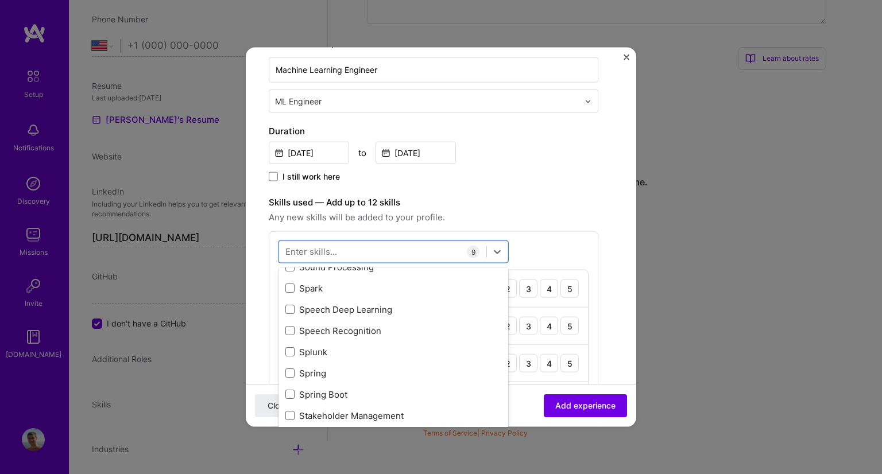
scroll to position [6672, 0]
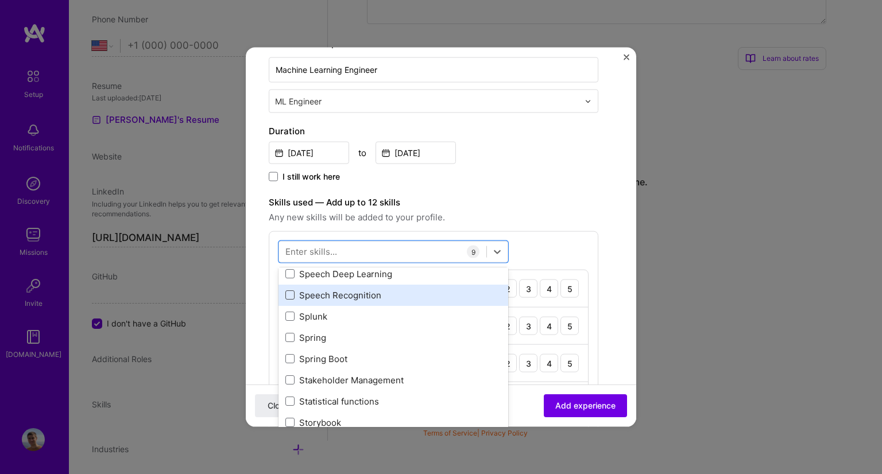
click at [288, 294] on span at bounding box center [289, 294] width 9 height 9
click at [0, 0] on input "checkbox" at bounding box center [0, 0] width 0 height 0
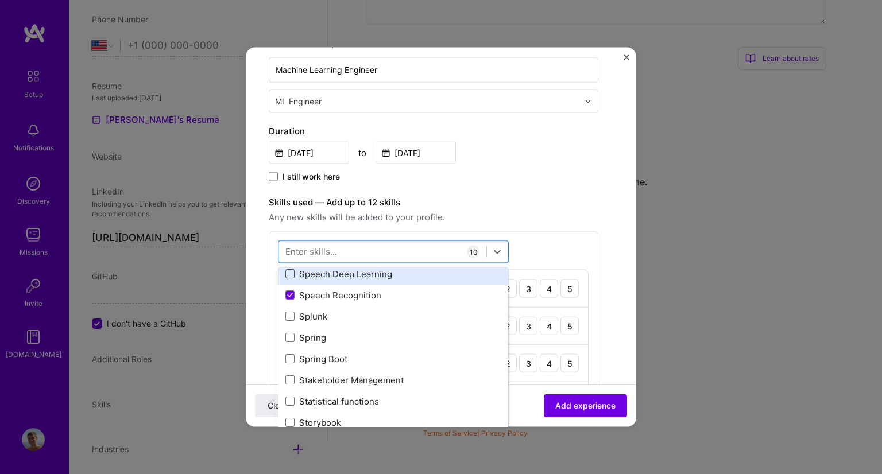
click at [290, 275] on span at bounding box center [289, 273] width 9 height 9
click at [0, 0] on input "checkbox" at bounding box center [0, 0] width 0 height 0
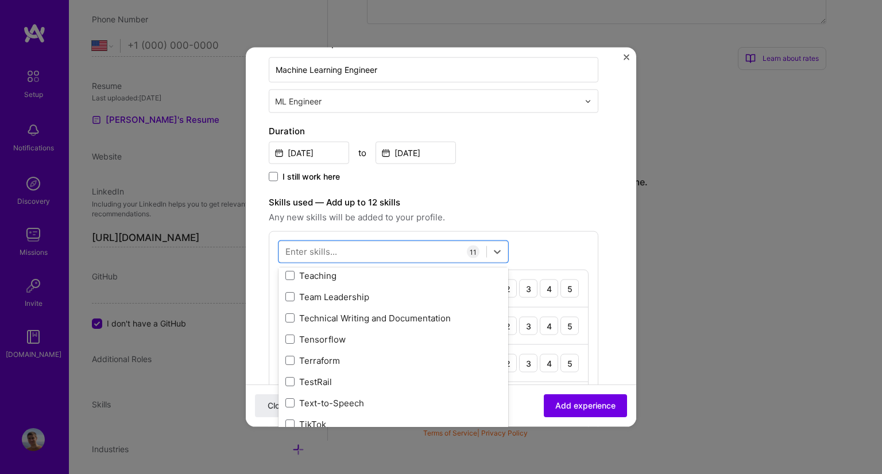
scroll to position [6989, 0]
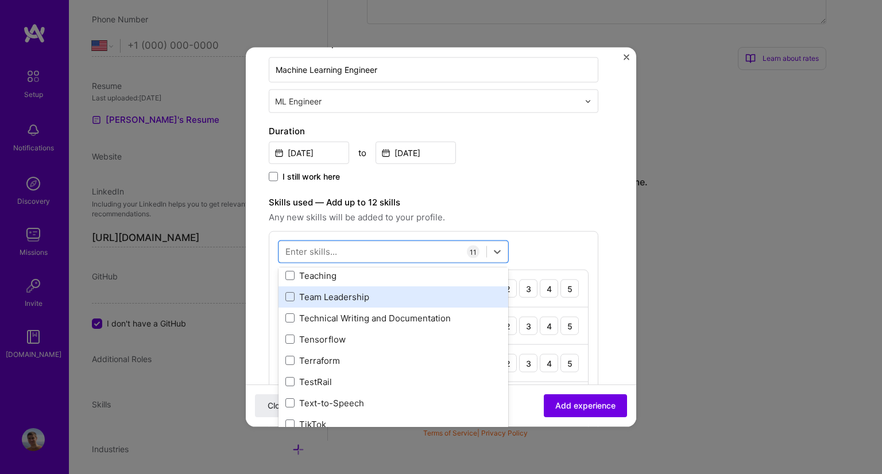
click at [286, 290] on div "Team Leadership" at bounding box center [393, 296] width 216 height 12
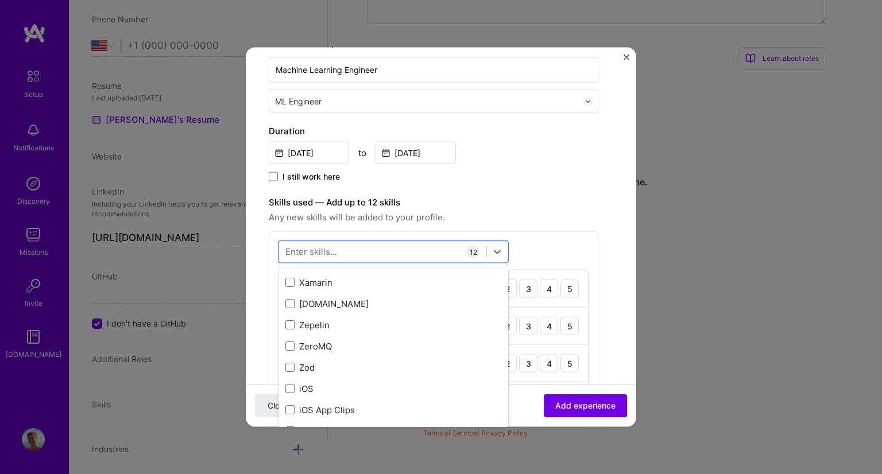
scroll to position [7882, 0]
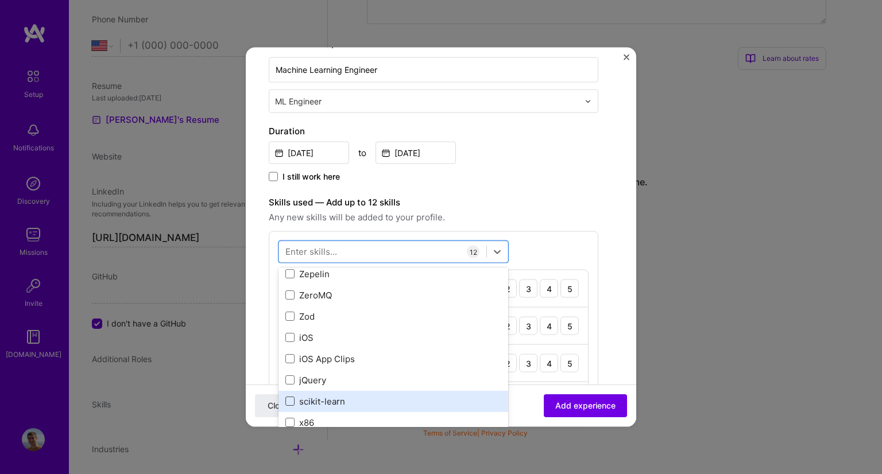
click at [286, 398] on span at bounding box center [289, 401] width 9 height 9
click at [0, 0] on input "checkbox" at bounding box center [0, 0] width 0 height 0
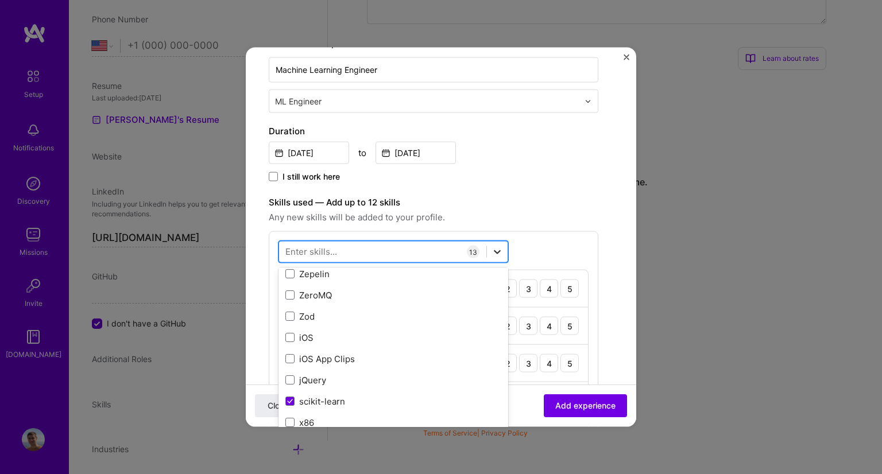
click at [498, 248] on icon at bounding box center [496, 251] width 11 height 11
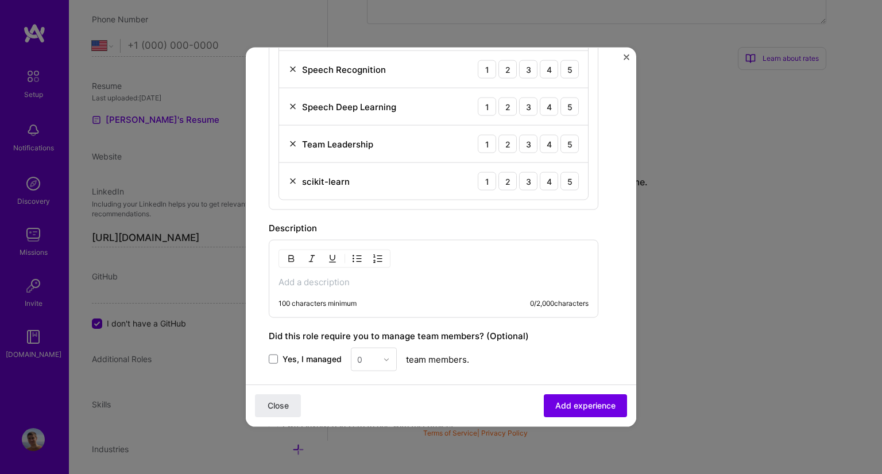
scroll to position [743, 0]
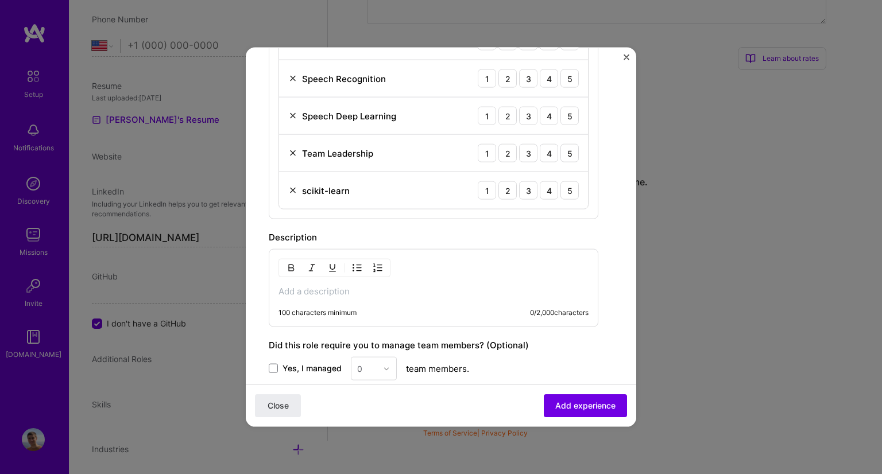
click at [353, 282] on div "100 characters minimum 0 / 2,000 characters" at bounding box center [433, 288] width 329 height 78
click at [340, 293] on p at bounding box center [433, 291] width 310 height 11
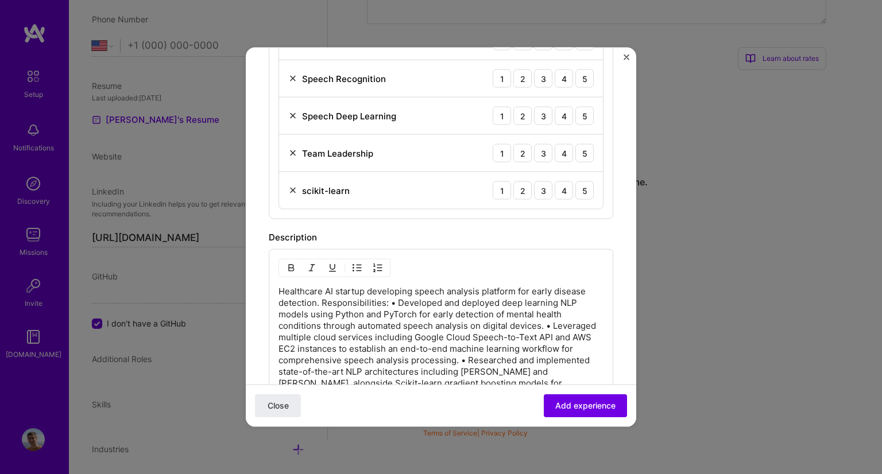
click at [320, 297] on p "Healthcare AI startup developing speech analysis platform for early disease det…" at bounding box center [440, 343] width 325 height 115
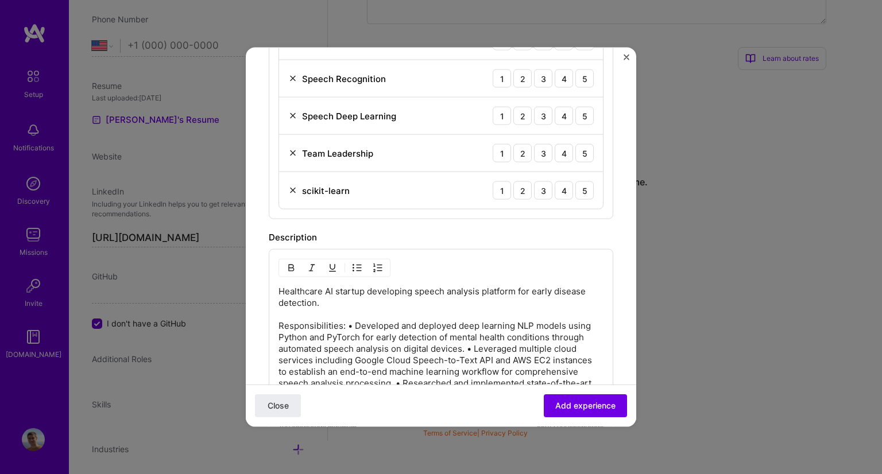
click at [346, 324] on p "Healthcare AI startup developing speech analysis platform for early disease det…" at bounding box center [440, 349] width 325 height 126
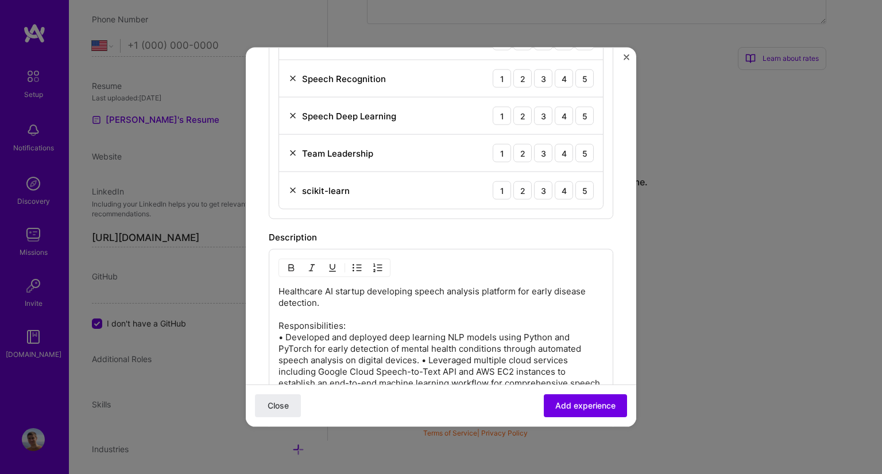
click at [420, 361] on p "Healthcare AI startup developing speech analysis platform for early disease det…" at bounding box center [440, 355] width 325 height 138
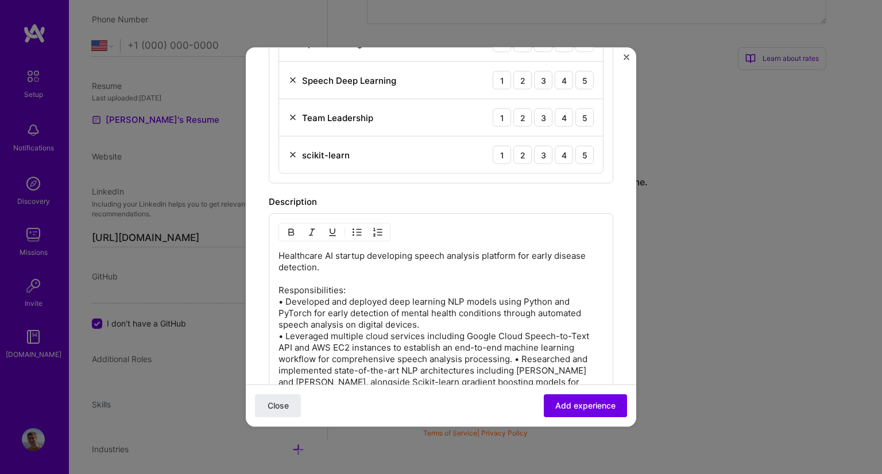
scroll to position [847, 0]
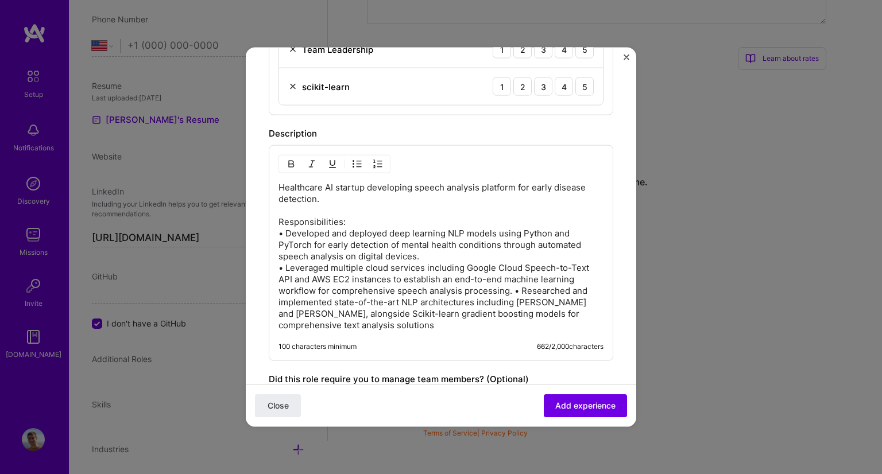
click at [514, 294] on p "Healthcare AI startup developing speech analysis platform for early disease det…" at bounding box center [440, 256] width 325 height 149
click at [513, 289] on p "Healthcare AI startup developing speech analysis platform for early disease det…" at bounding box center [440, 256] width 325 height 149
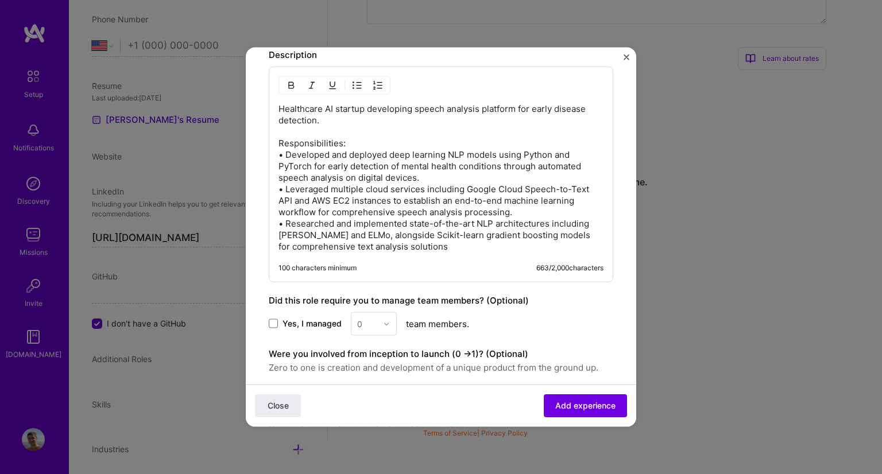
scroll to position [927, 0]
click at [284, 322] on span "Yes, I managed" at bounding box center [311, 322] width 59 height 11
click at [0, 0] on input "Yes, I managed" at bounding box center [0, 0] width 0 height 0
click at [359, 322] on div "0" at bounding box center [359, 323] width 5 height 12
click at [377, 366] on div "2" at bounding box center [373, 374] width 39 height 21
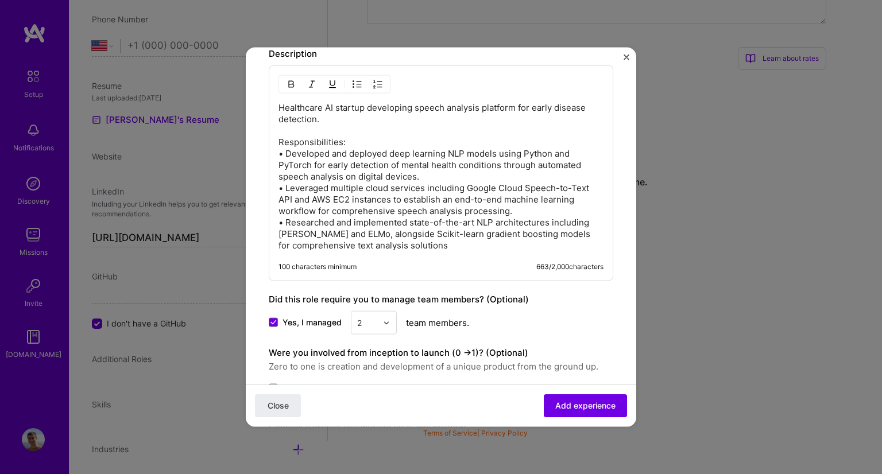
click at [374, 329] on div "2" at bounding box center [367, 323] width 32 height 22
click at [367, 347] on div "1" at bounding box center [373, 353] width 39 height 21
click at [443, 360] on span "Zero to one is creation and development of a unique product from the ground up." at bounding box center [441, 367] width 344 height 14
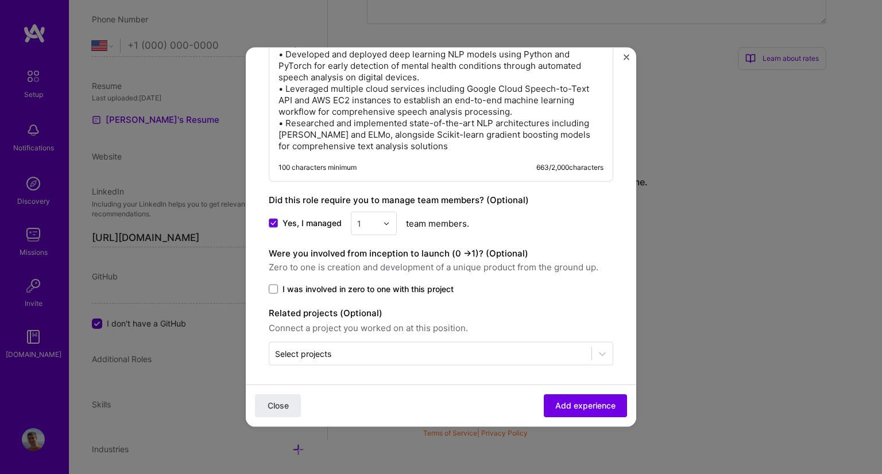
click at [443, 356] on div at bounding box center [430, 354] width 311 height 14
click at [569, 402] on span "Add experience" at bounding box center [585, 405] width 60 height 11
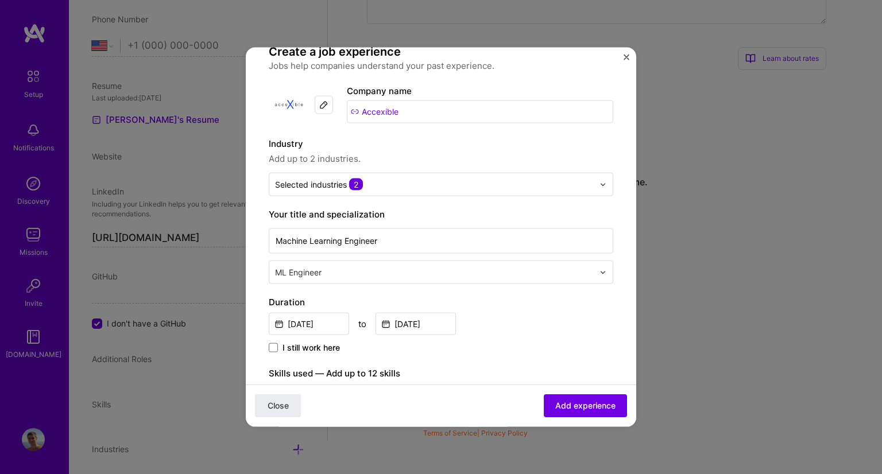
scroll to position [0, 0]
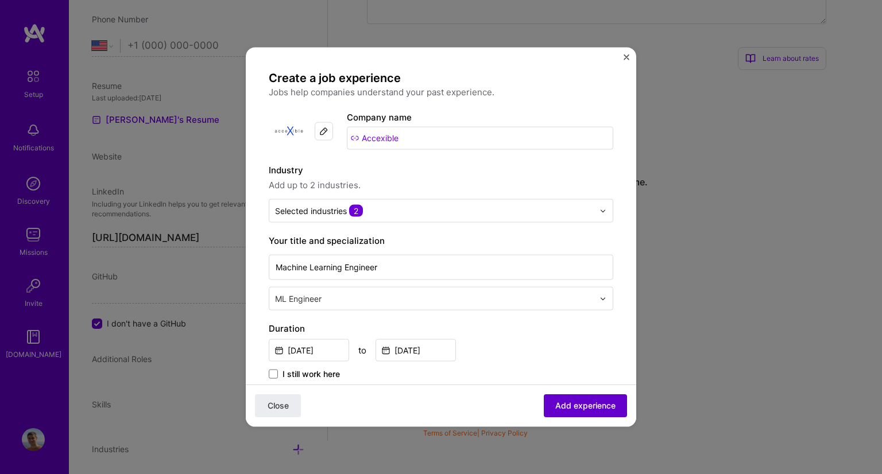
click at [585, 415] on button "Add experience" at bounding box center [585, 405] width 83 height 23
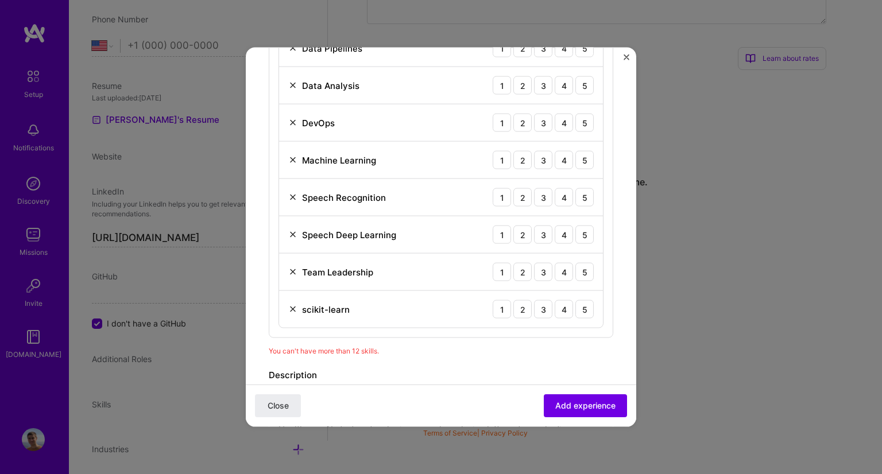
scroll to position [621, 0]
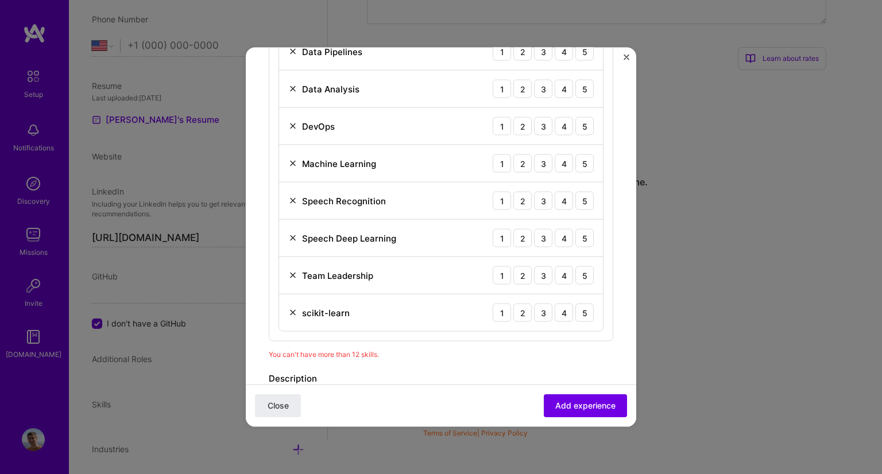
click at [294, 272] on img at bounding box center [292, 275] width 9 height 9
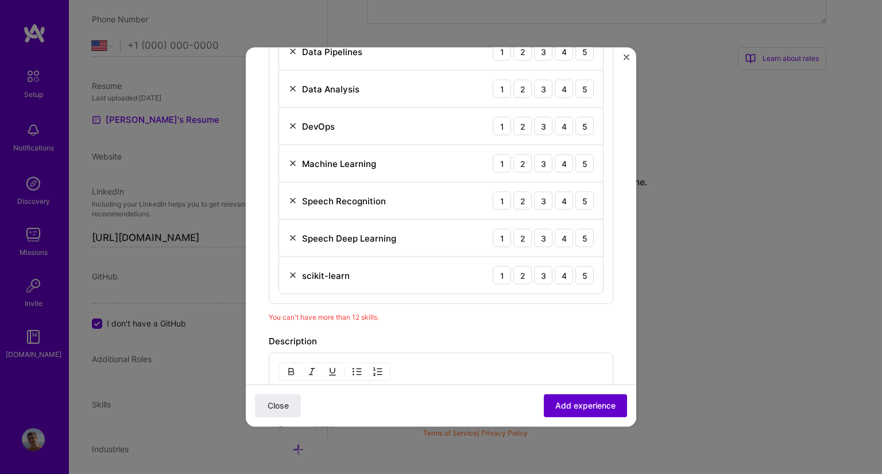
click at [564, 414] on button "Add experience" at bounding box center [585, 405] width 83 height 23
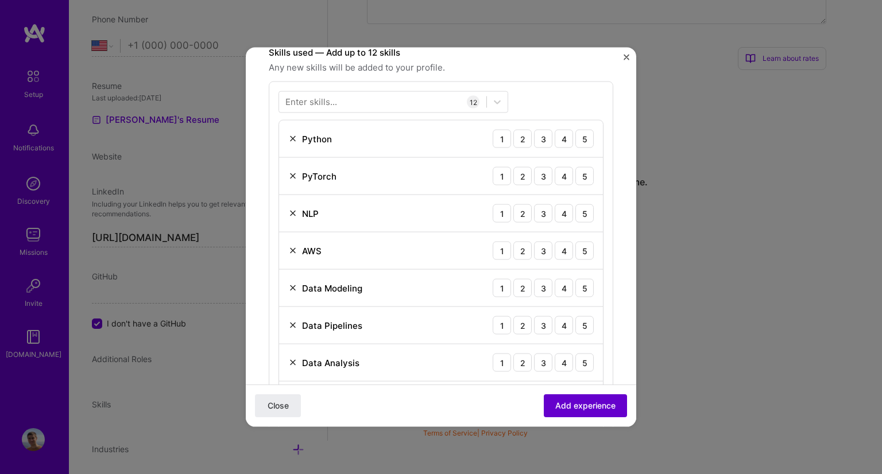
scroll to position [345, 0]
click at [564, 414] on button "Add experience" at bounding box center [585, 405] width 83 height 23
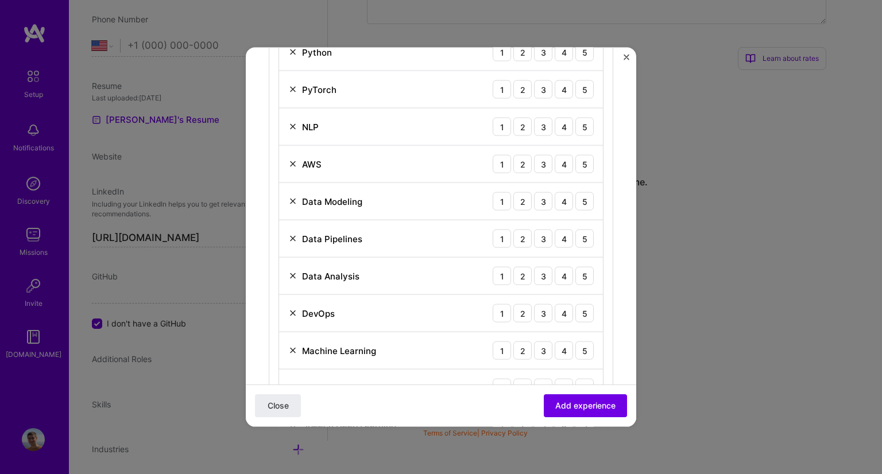
scroll to position [348, 0]
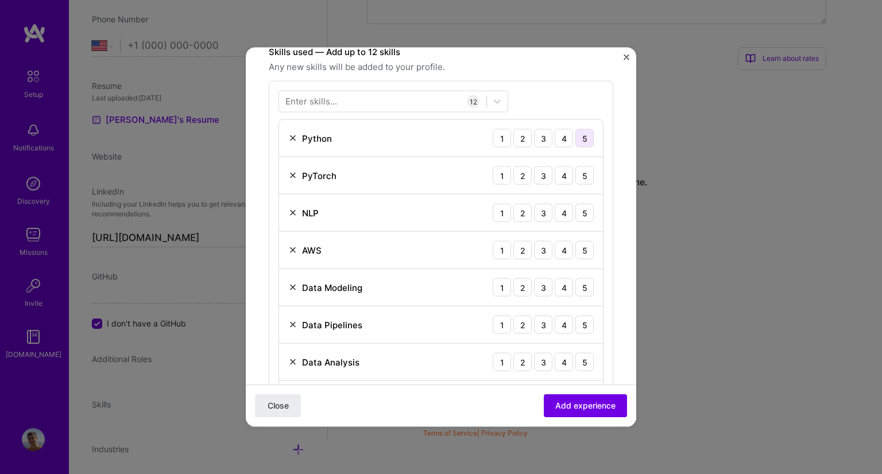
click at [581, 133] on div "5" at bounding box center [584, 138] width 18 height 18
click at [578, 171] on div "5" at bounding box center [584, 175] width 18 height 18
click at [575, 214] on div "5" at bounding box center [584, 213] width 18 height 18
click at [534, 249] on div "3" at bounding box center [543, 250] width 18 height 18
click at [557, 288] on div "4" at bounding box center [563, 287] width 18 height 18
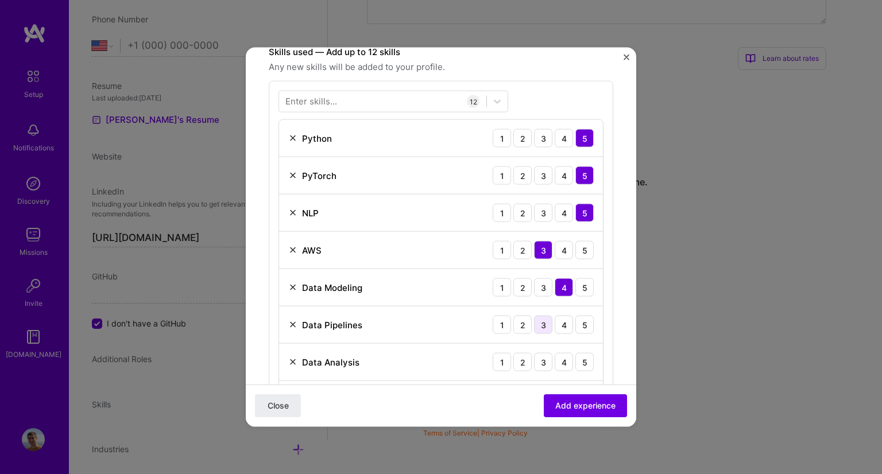
click at [534, 329] on div "3" at bounding box center [543, 325] width 18 height 18
click at [534, 367] on div "3" at bounding box center [543, 362] width 18 height 18
click at [554, 256] on div "4" at bounding box center [563, 250] width 18 height 18
click at [554, 322] on div "4" at bounding box center [563, 325] width 18 height 18
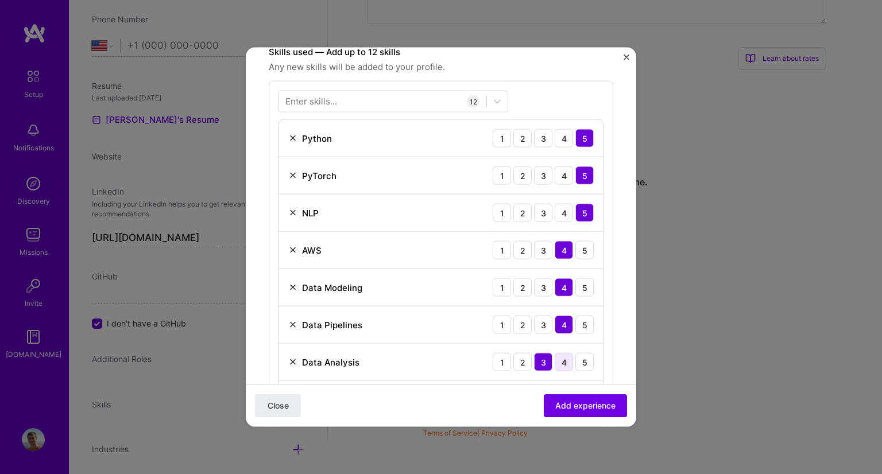
click at [556, 359] on div "4" at bounding box center [563, 362] width 18 height 18
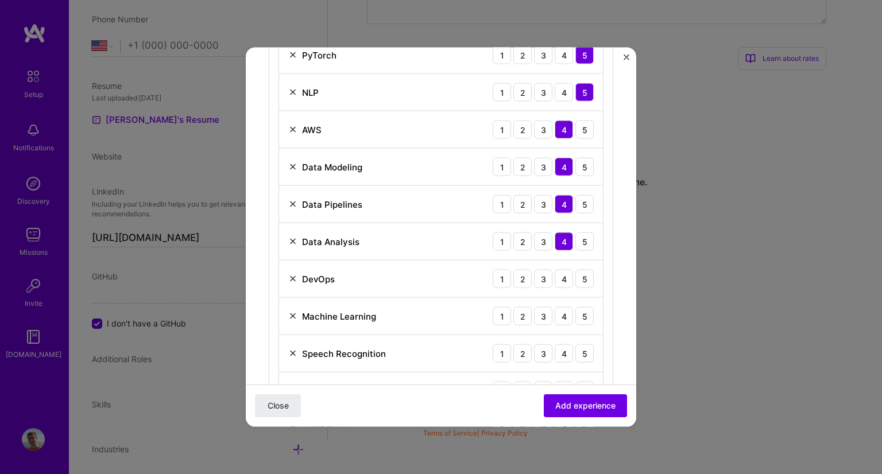
scroll to position [496, 0]
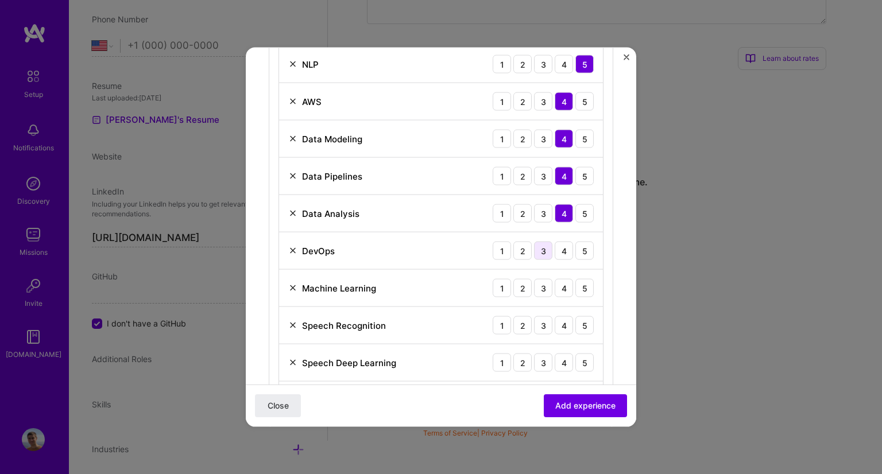
click at [538, 248] on div "3" at bounding box center [543, 251] width 18 height 18
click at [575, 281] on div "5" at bounding box center [584, 288] width 18 height 18
click at [576, 324] on div "5" at bounding box center [584, 325] width 18 height 18
click at [577, 358] on div "5" at bounding box center [584, 363] width 18 height 18
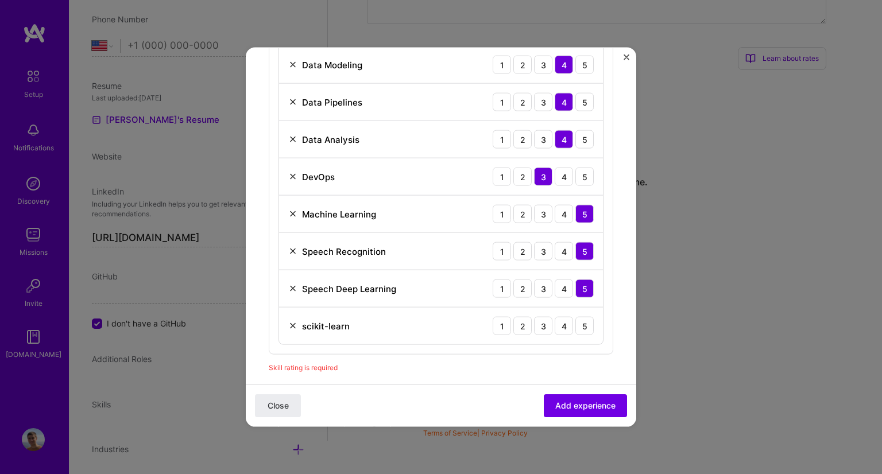
scroll to position [572, 0]
click at [576, 320] on div "5" at bounding box center [584, 325] width 18 height 18
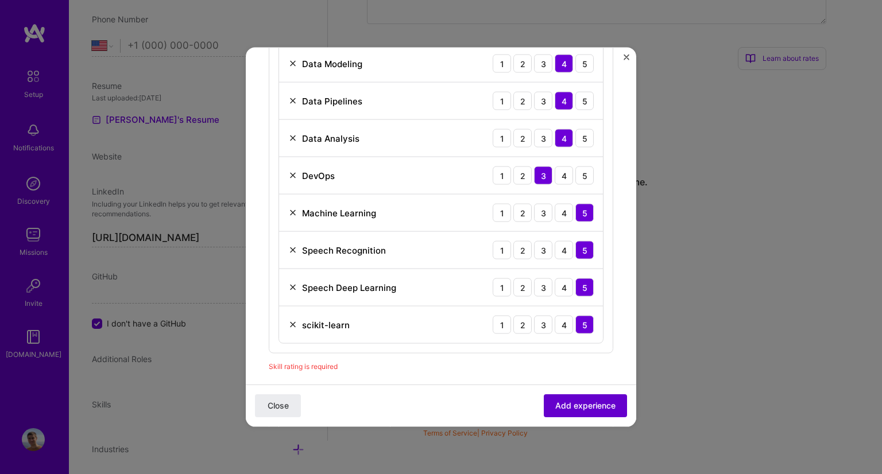
click at [567, 407] on span "Add experience" at bounding box center [585, 405] width 60 height 11
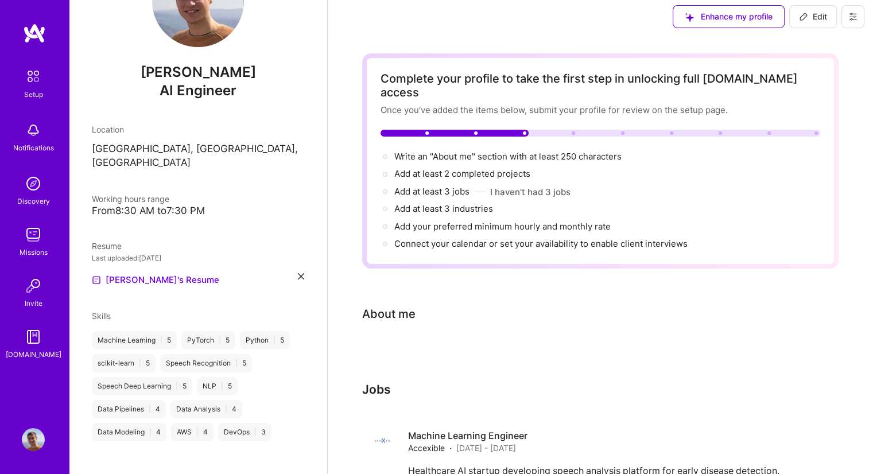
scroll to position [132, 0]
